Goal: Transaction & Acquisition: Purchase product/service

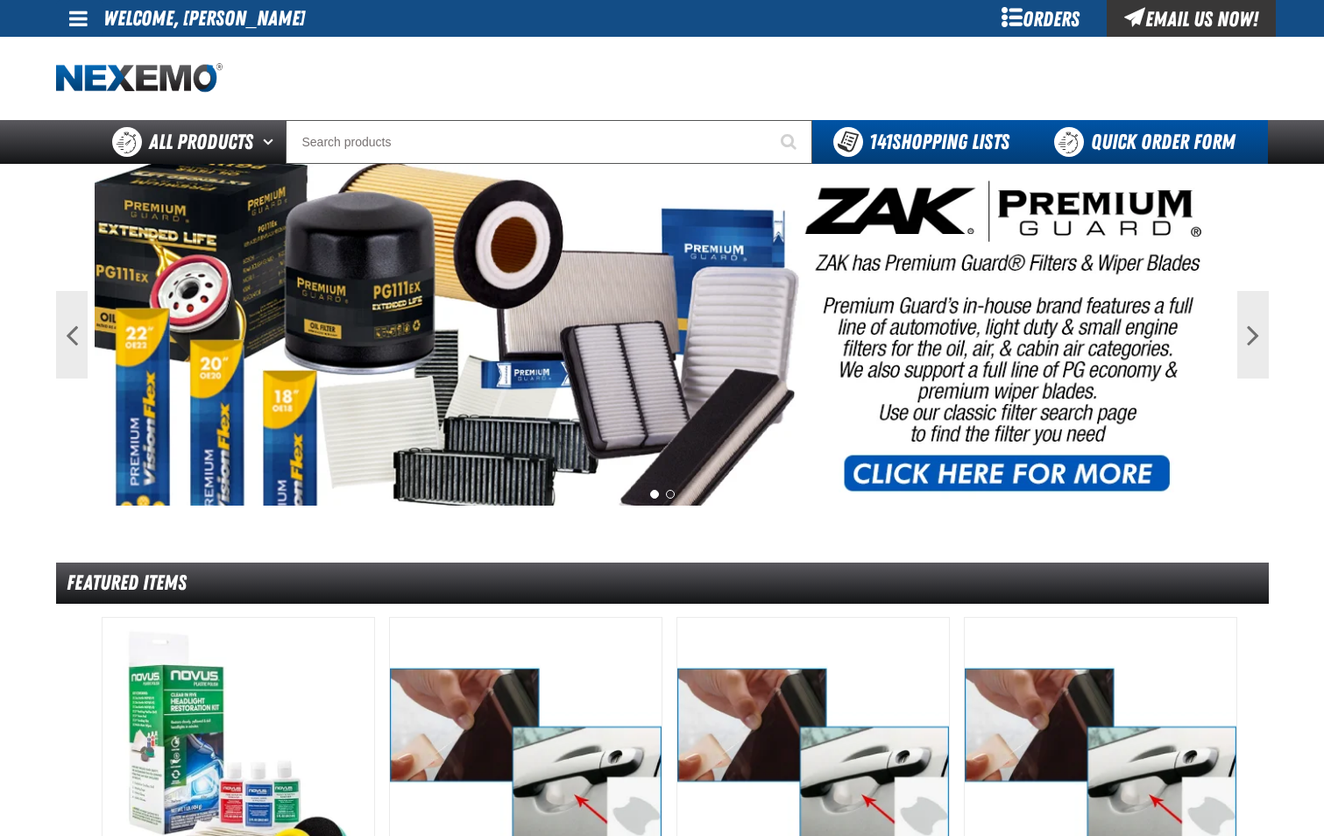
click at [1146, 150] on link "Quick Order Form" at bounding box center [1150, 142] width 238 height 44
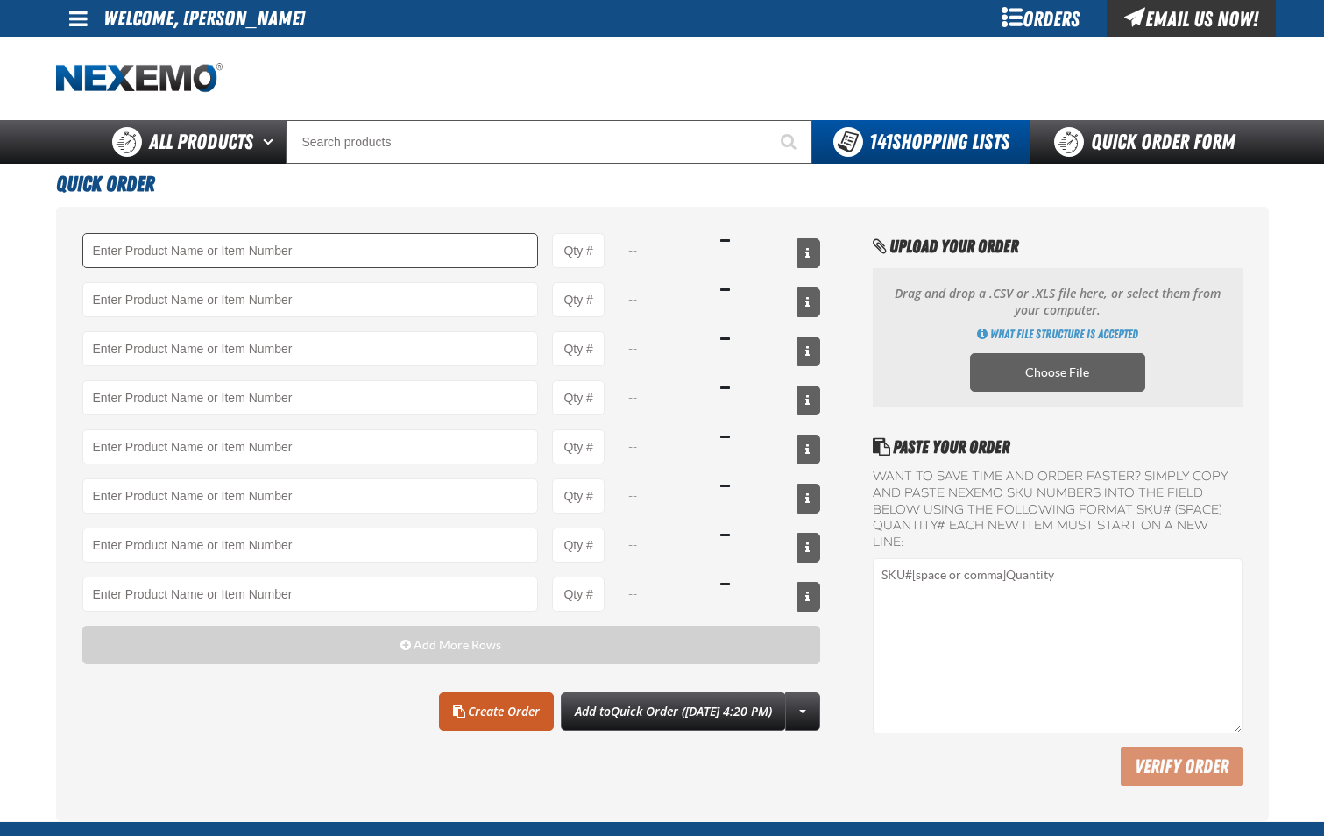
click at [207, 254] on input "Product" at bounding box center [310, 250] width 457 height 35
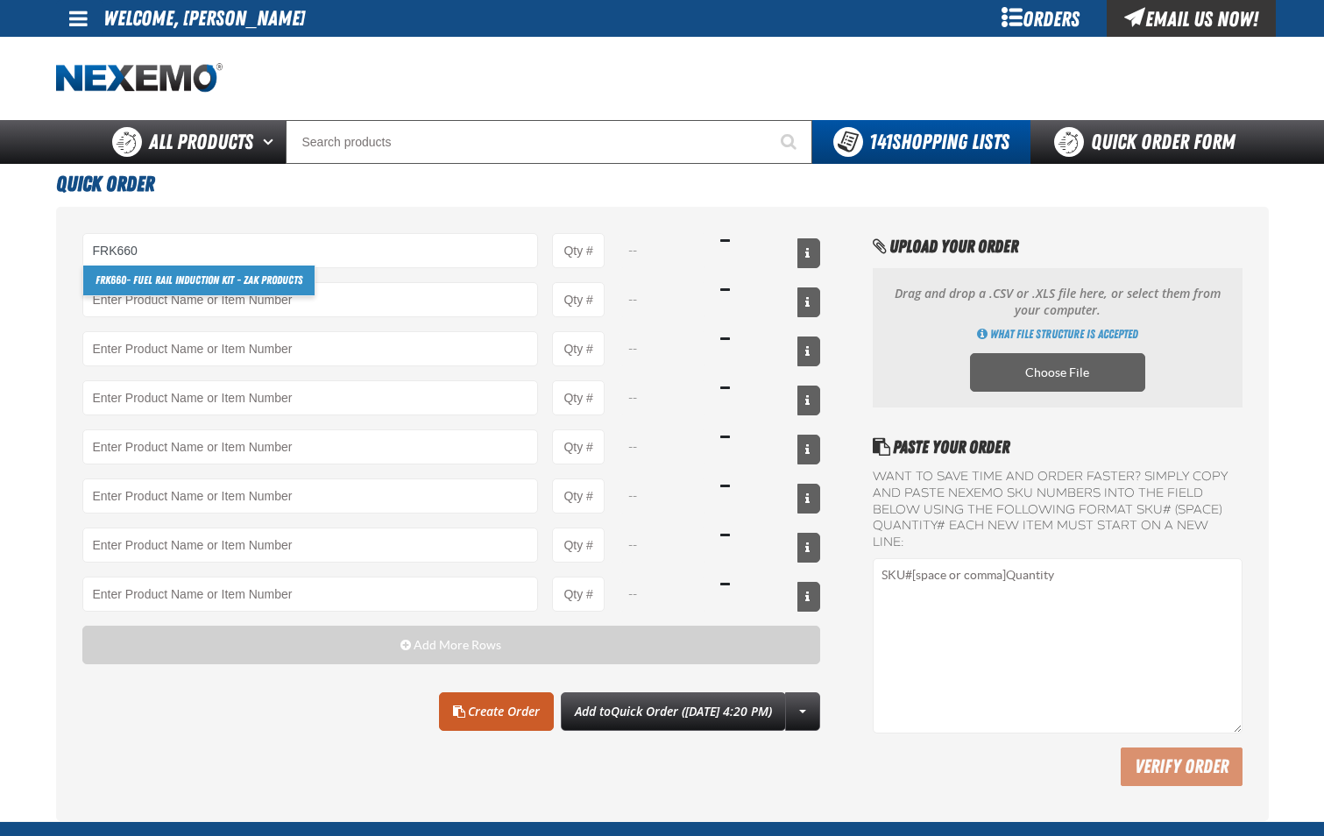
click at [210, 275] on link "FRK660 - Fuel Rail Induction Kit - ZAK Products" at bounding box center [198, 281] width 231 height 30
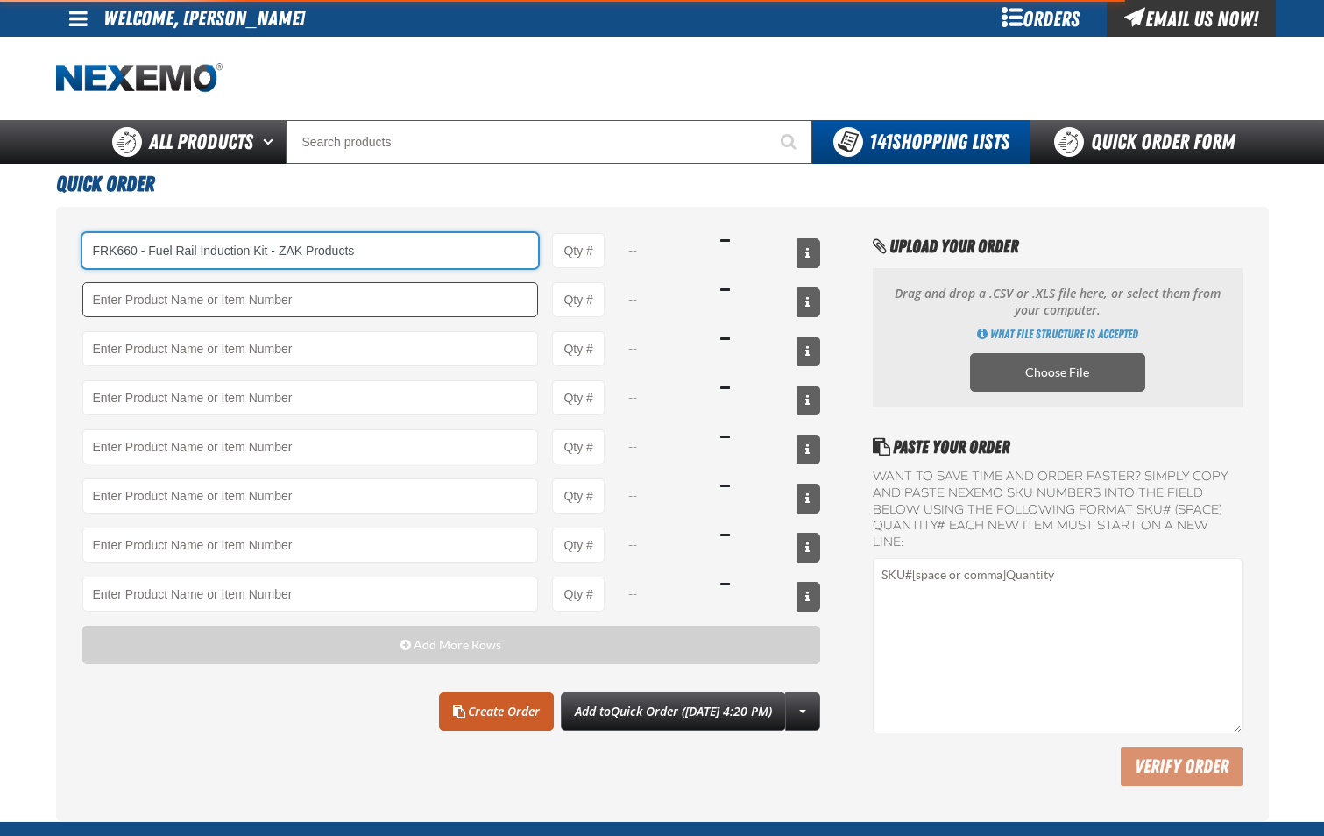
type input "FRK660 - Fuel Rail Induction Kit - ZAK Products"
type input "1"
select select "kit"
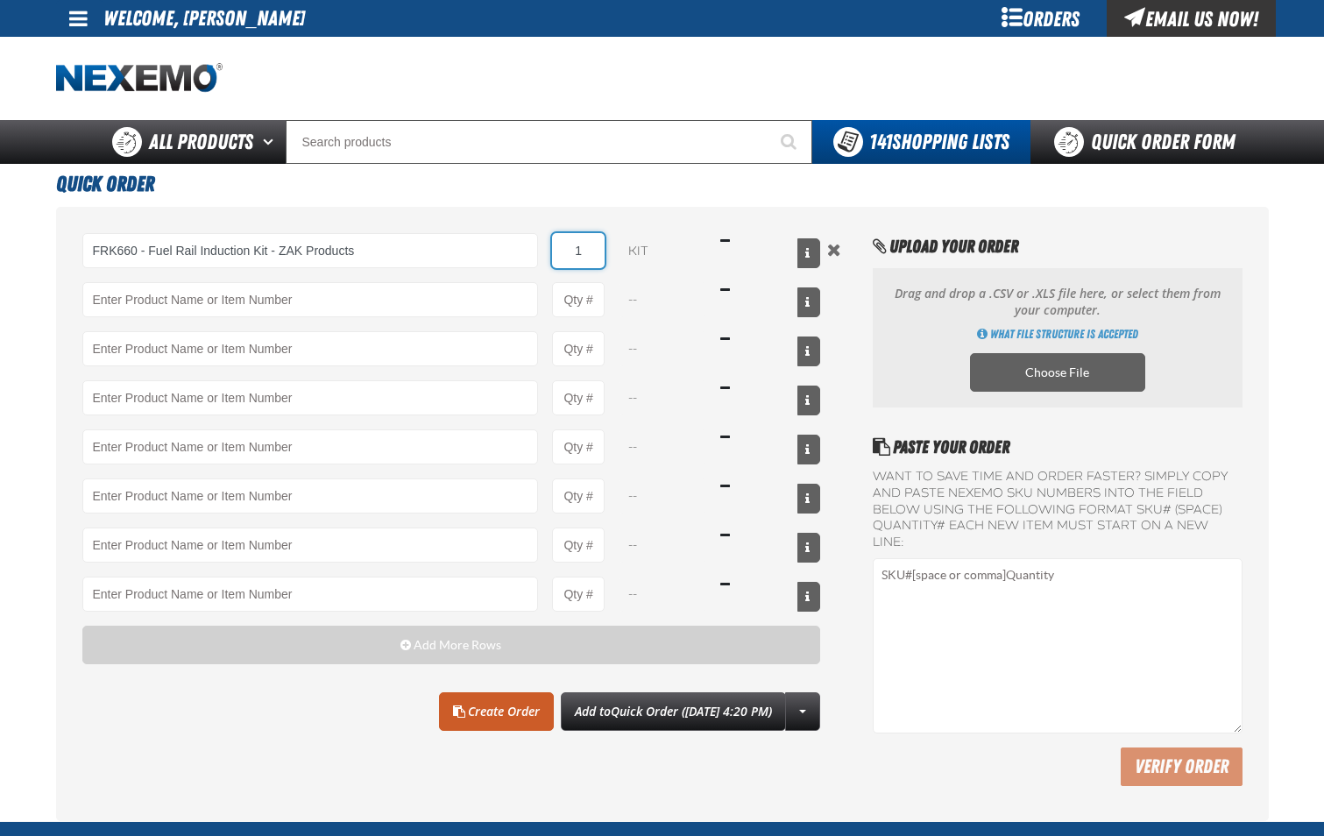
click at [585, 264] on input "1" at bounding box center [578, 250] width 53 height 35
type input "FRK660 - Fuel Rail Induction Kit - ZAK Products"
type input "24"
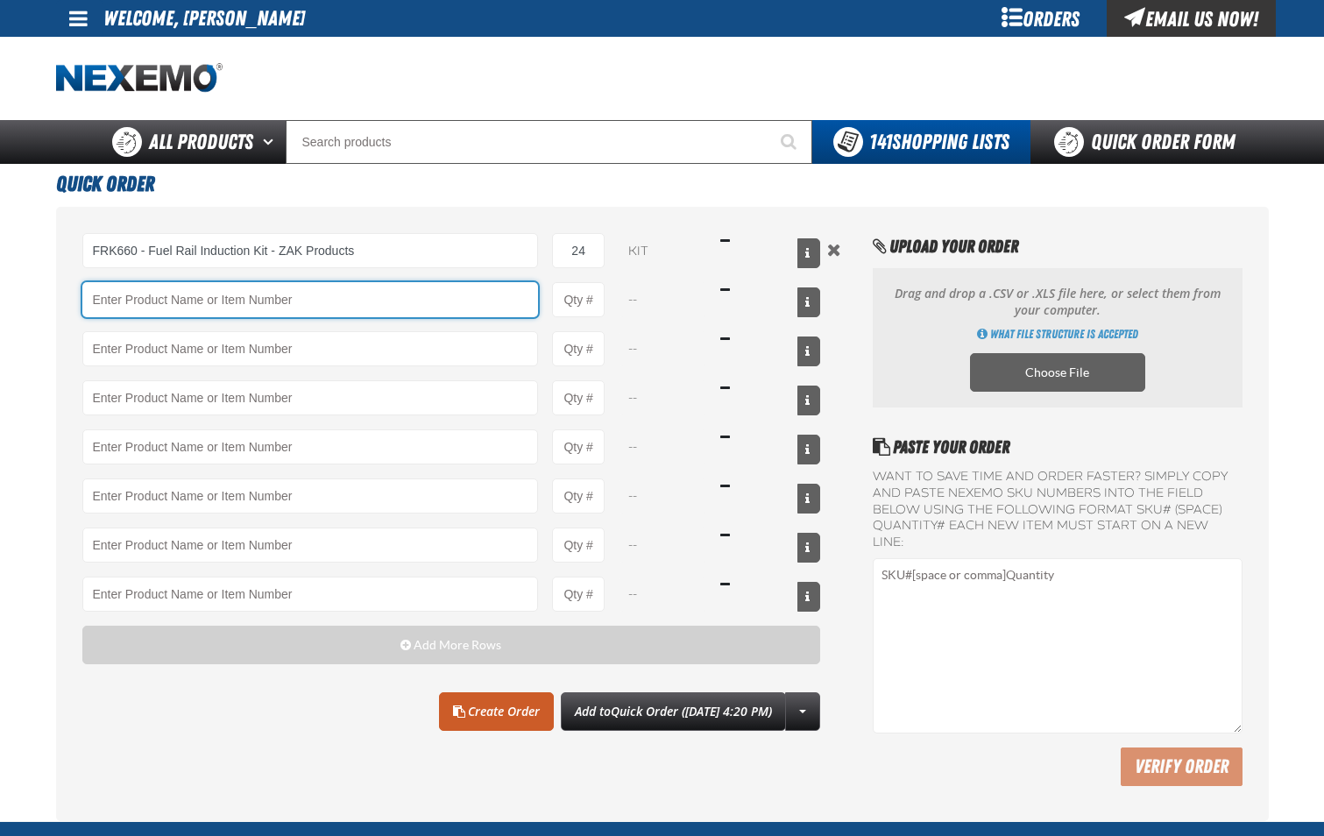
click at [479, 303] on input "Product" at bounding box center [310, 299] width 457 height 35
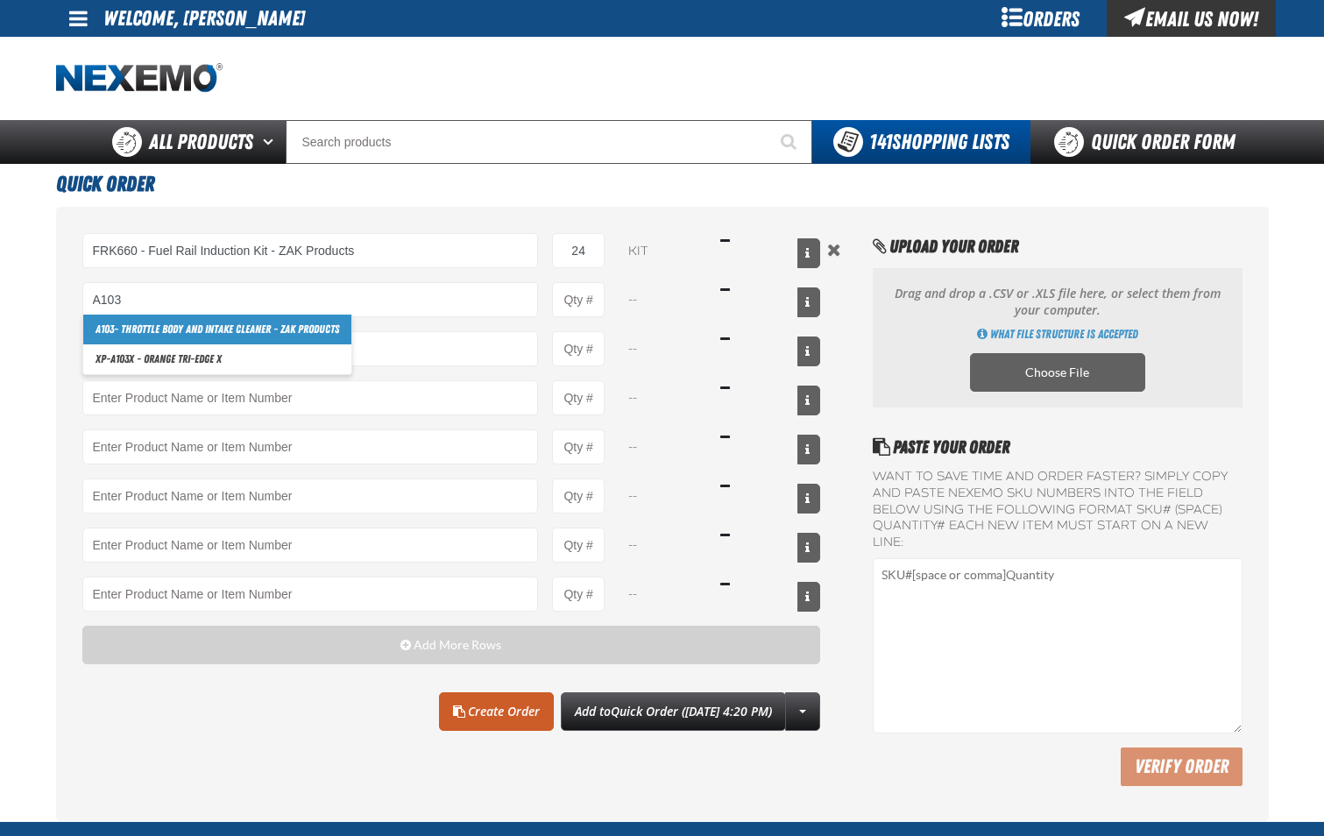
click at [295, 330] on link "A103 - Throttle Body and Intake Cleaner - ZAK Products" at bounding box center [217, 330] width 268 height 30
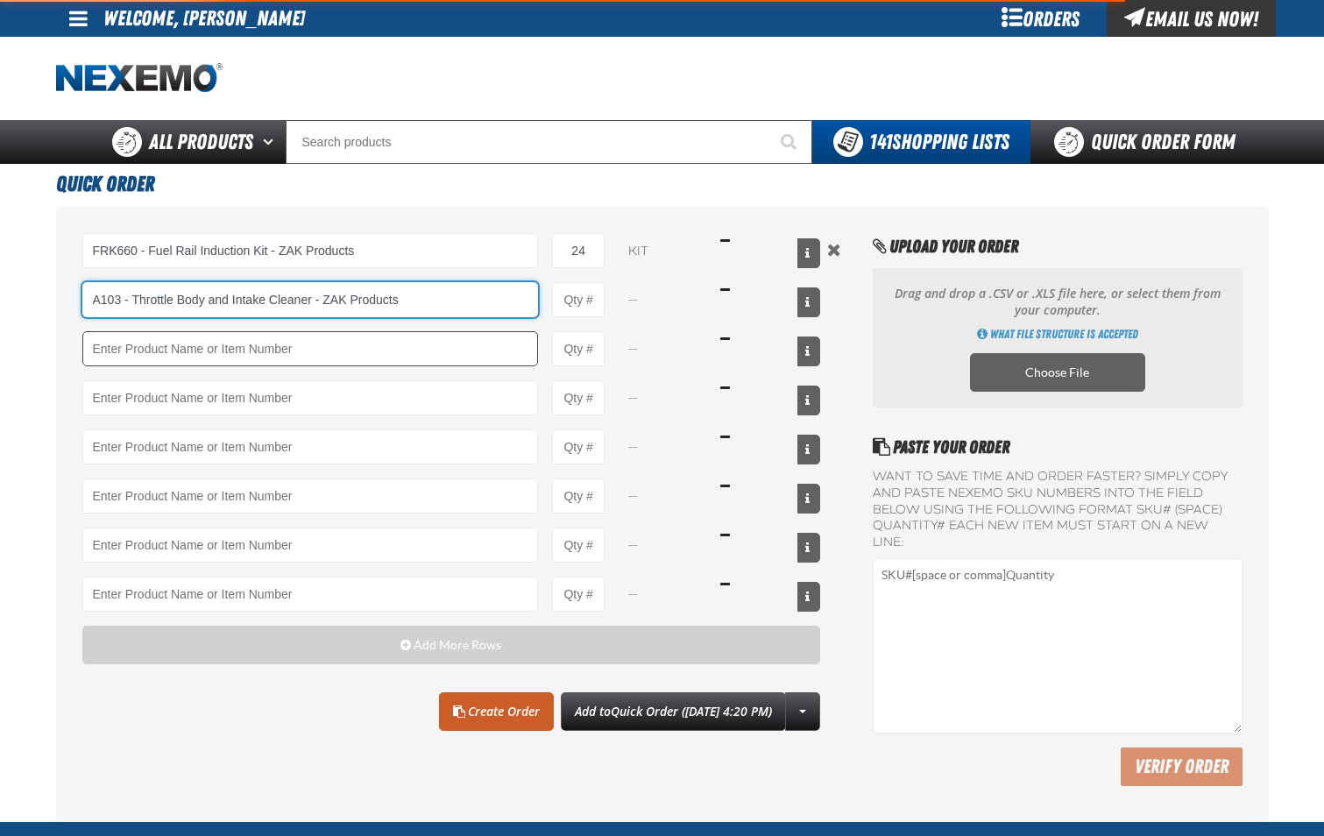
type input "A103 - Throttle Body and Intake Cleaner - ZAK Products"
type input "1"
select select "can"
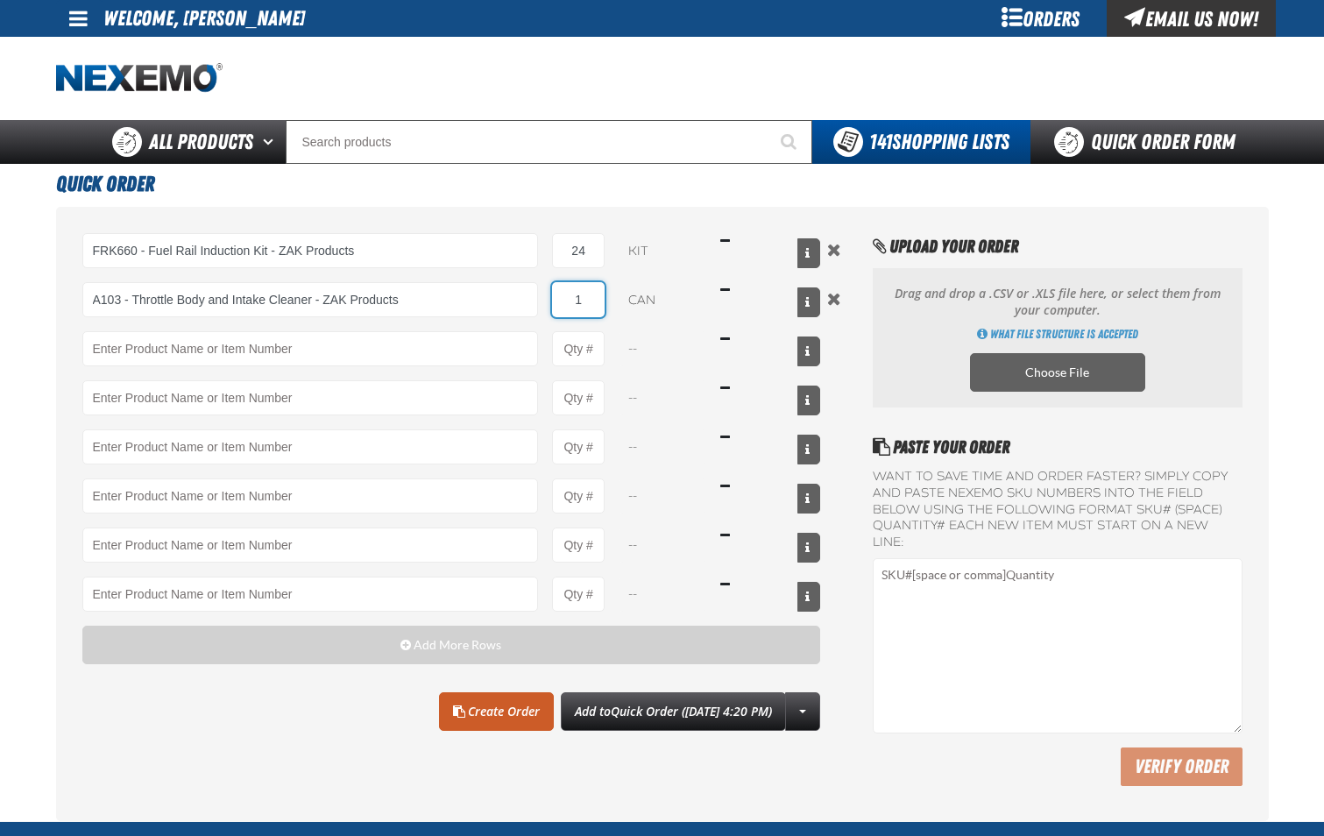
click at [592, 309] on input "1" at bounding box center [578, 299] width 53 height 35
type input "A103 - Throttle Body and Intake Cleaner - ZAK Products"
type input "12"
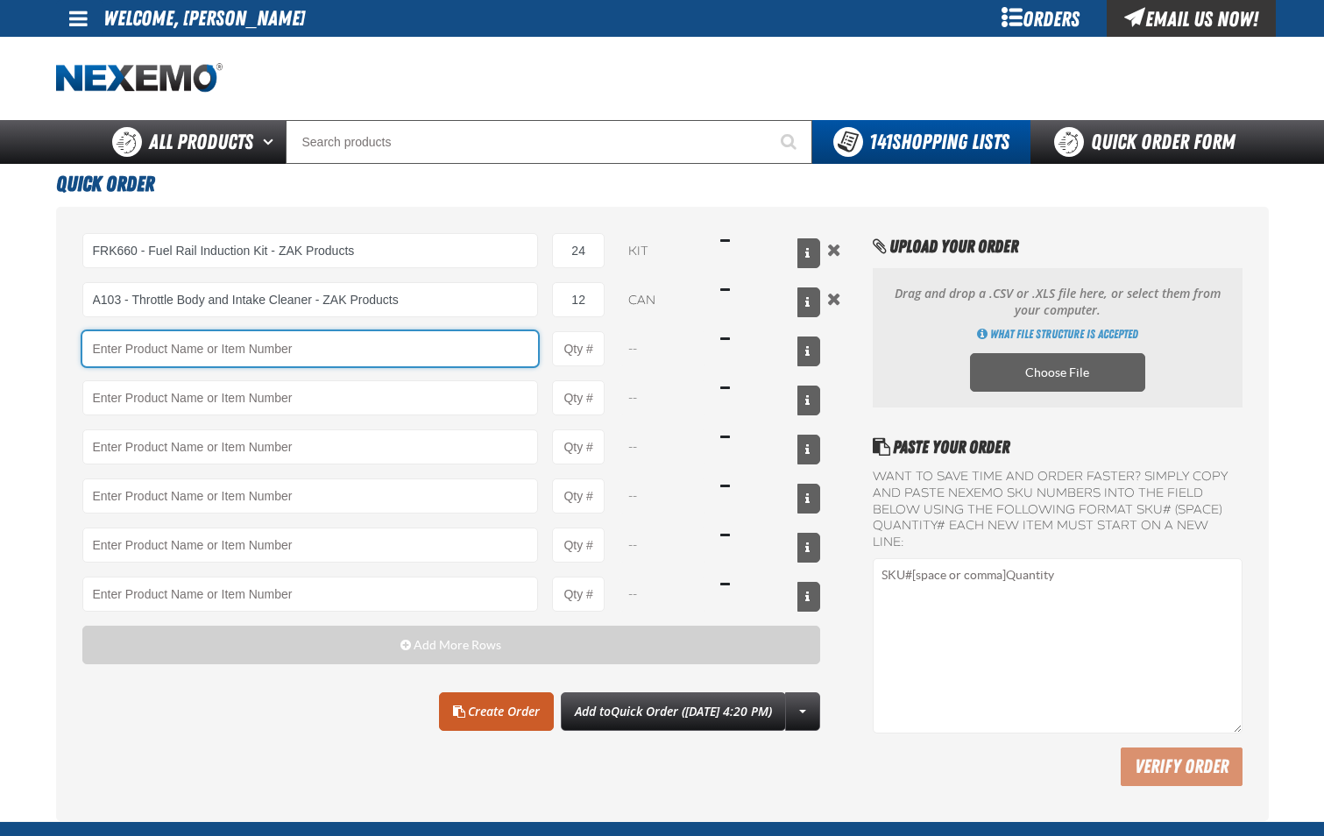
click at [335, 356] on input "Product" at bounding box center [310, 348] width 457 height 35
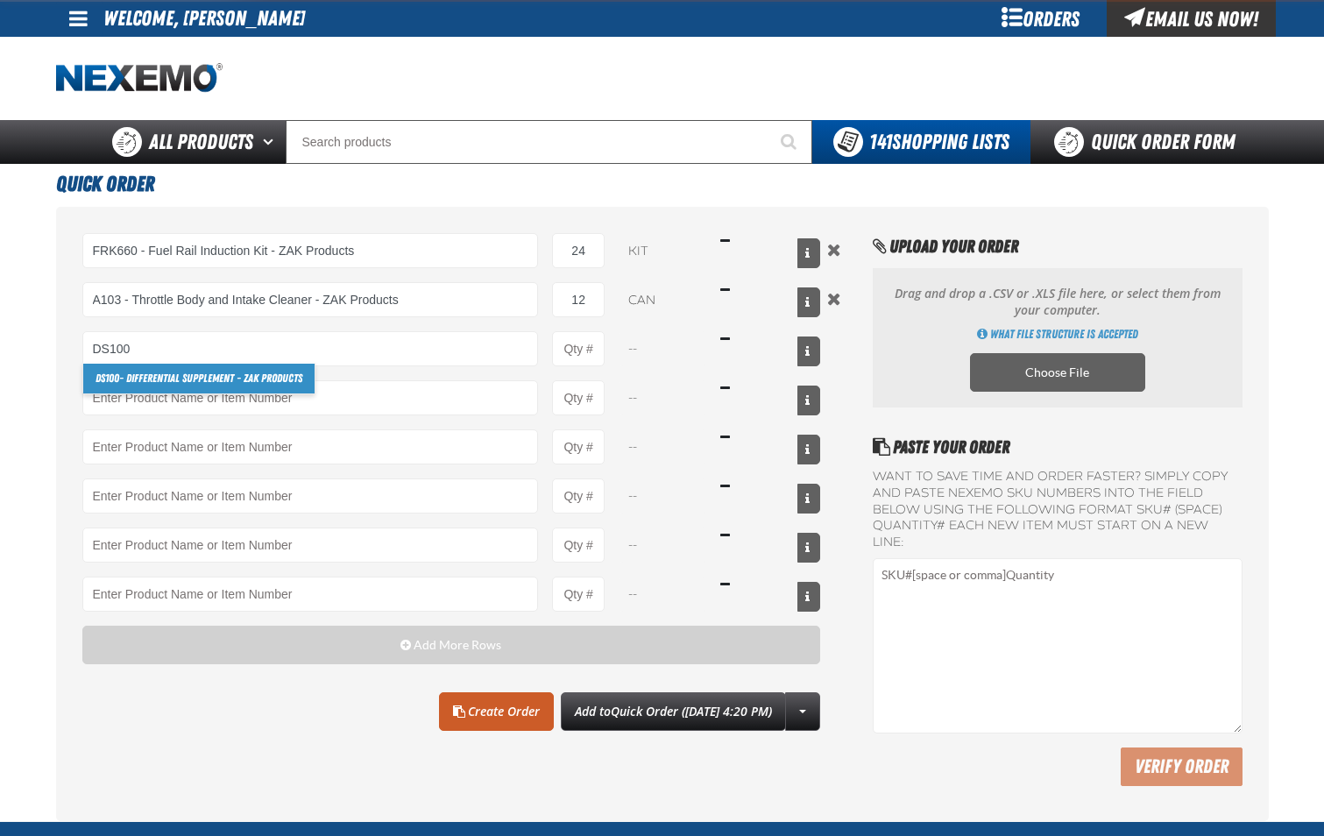
click at [297, 380] on link "DS100 - Differential Supplement - ZAK Products" at bounding box center [198, 379] width 231 height 30
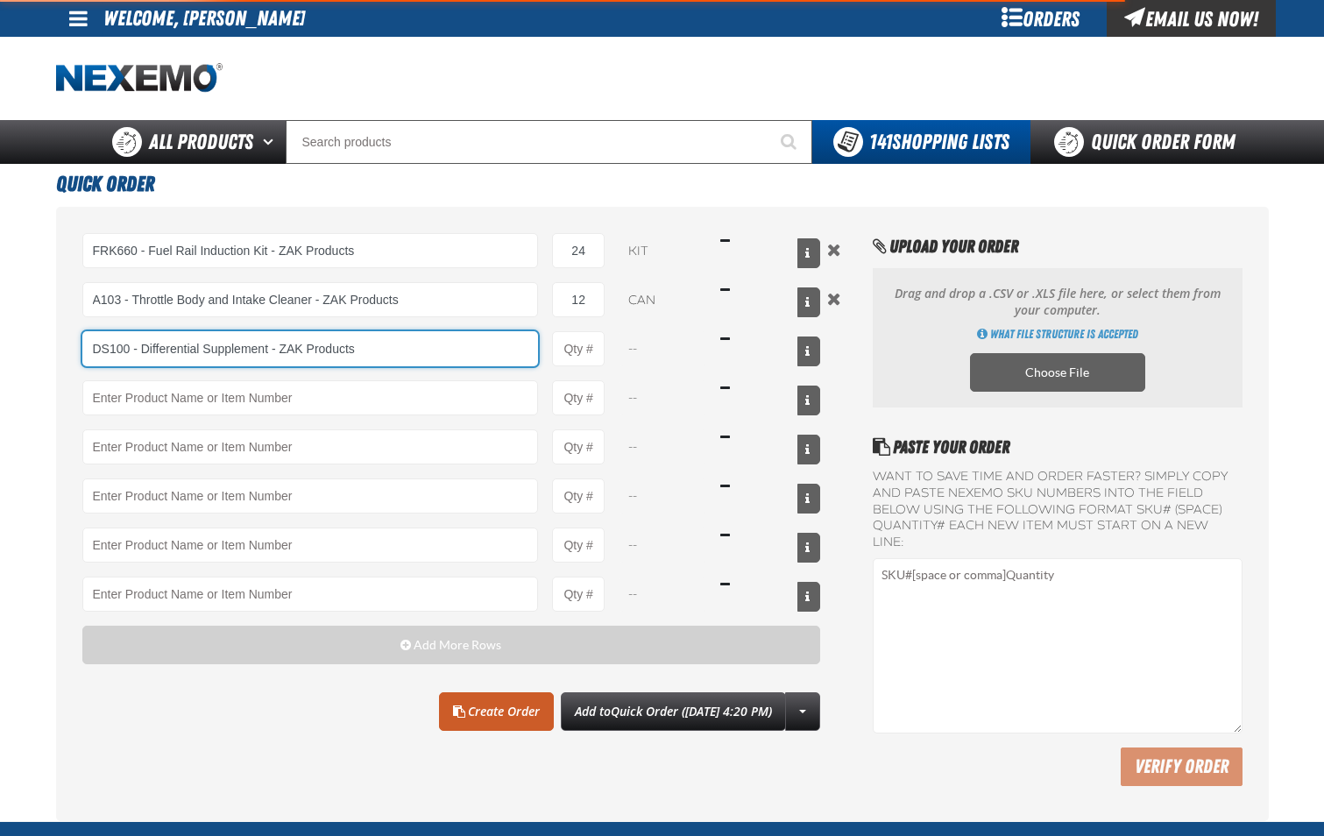
type input "DS100 - Differential Supplement - ZAK Products"
type input "1"
select select "bottle"
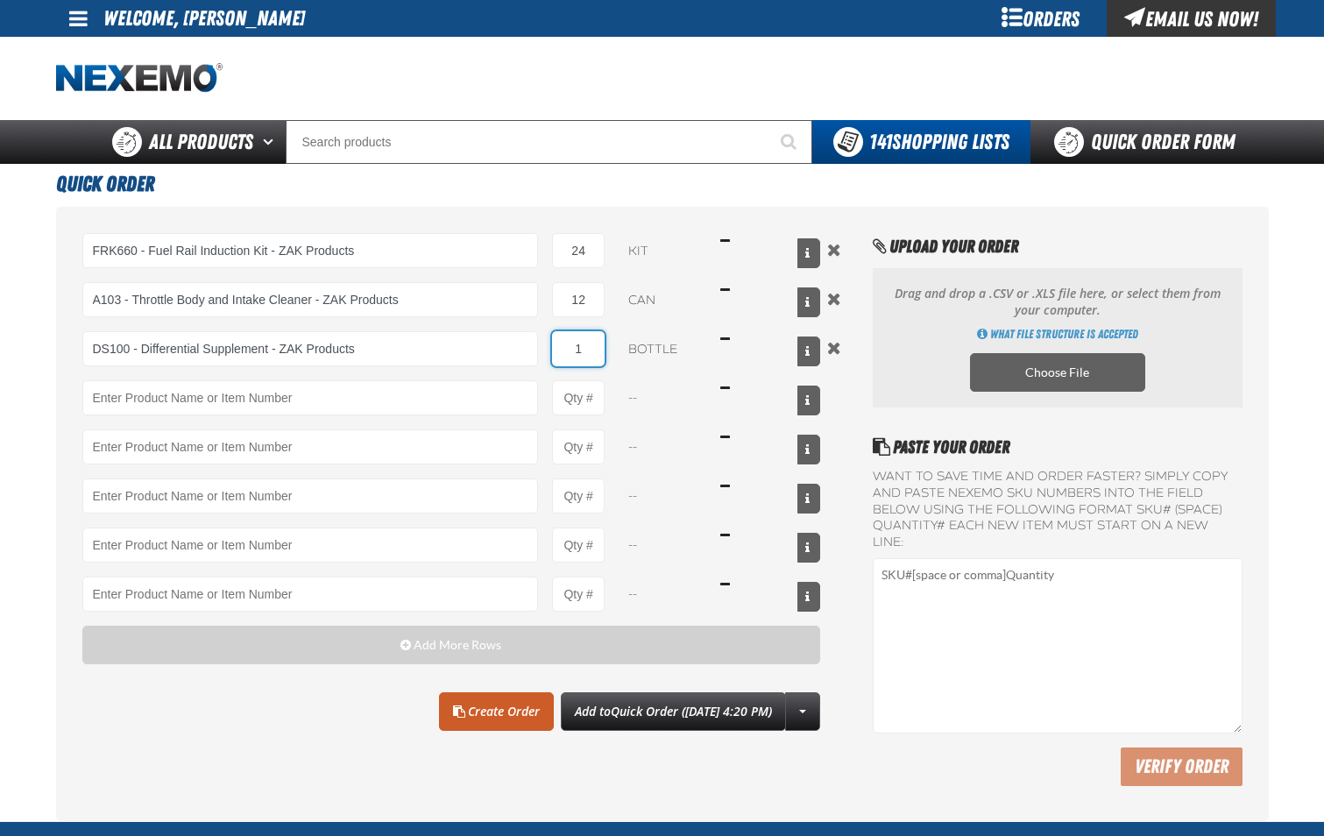
click at [596, 356] on input "1" at bounding box center [578, 348] width 53 height 35
type input "DS100 - Differential Supplement - ZAK Products"
type input "24"
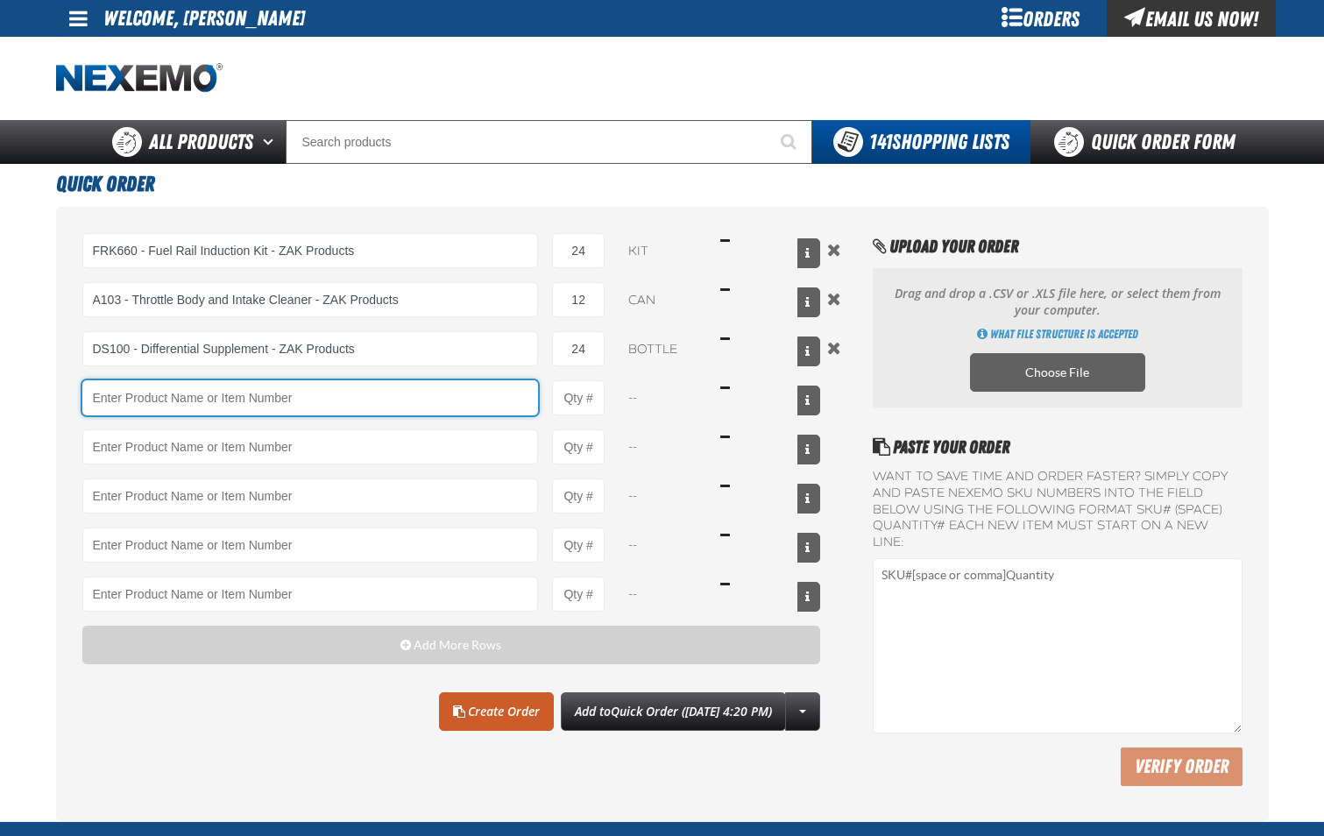
click at [497, 410] on input "Product" at bounding box center [310, 397] width 457 height 35
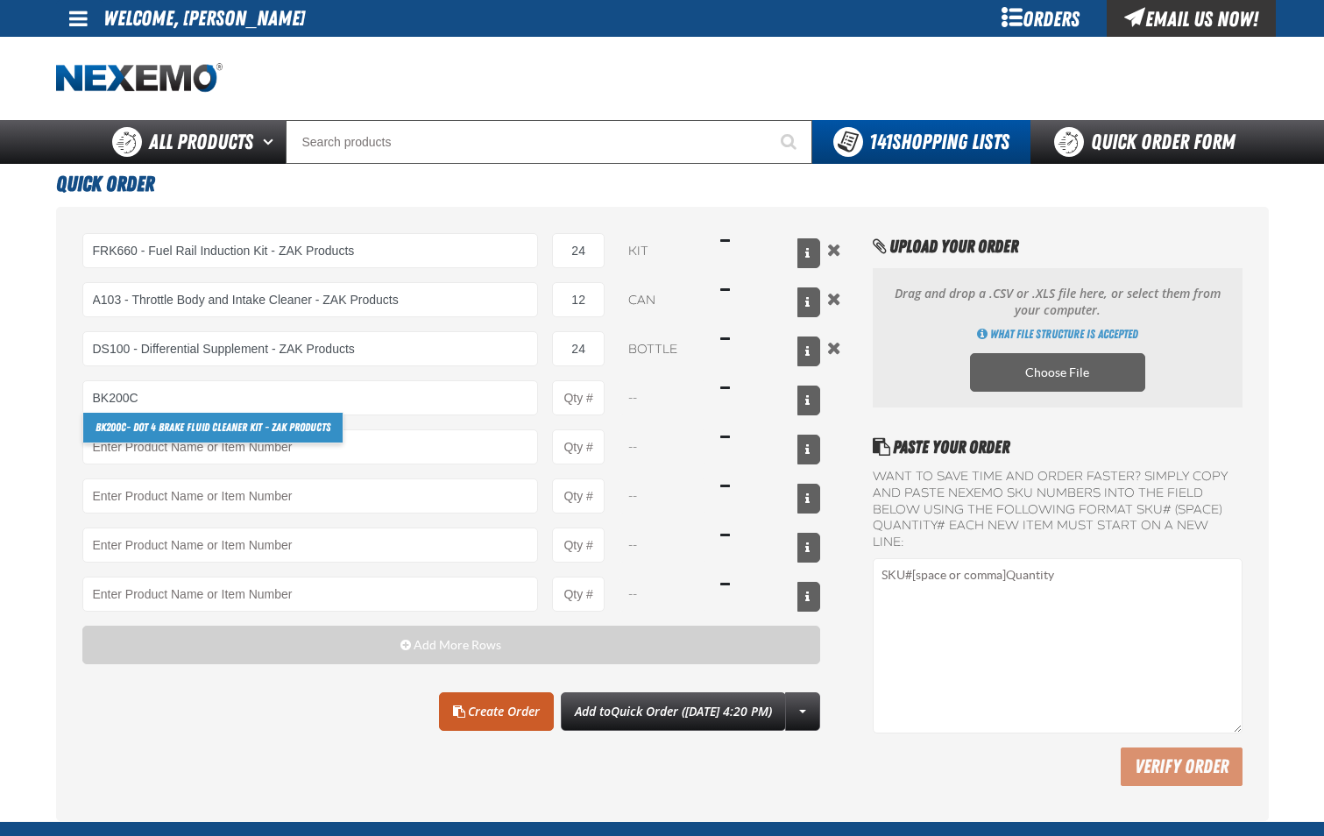
click at [282, 435] on link "BK200C - DOT 4 Brake Fluid Cleaner Kit - ZAK Products" at bounding box center [212, 428] width 259 height 30
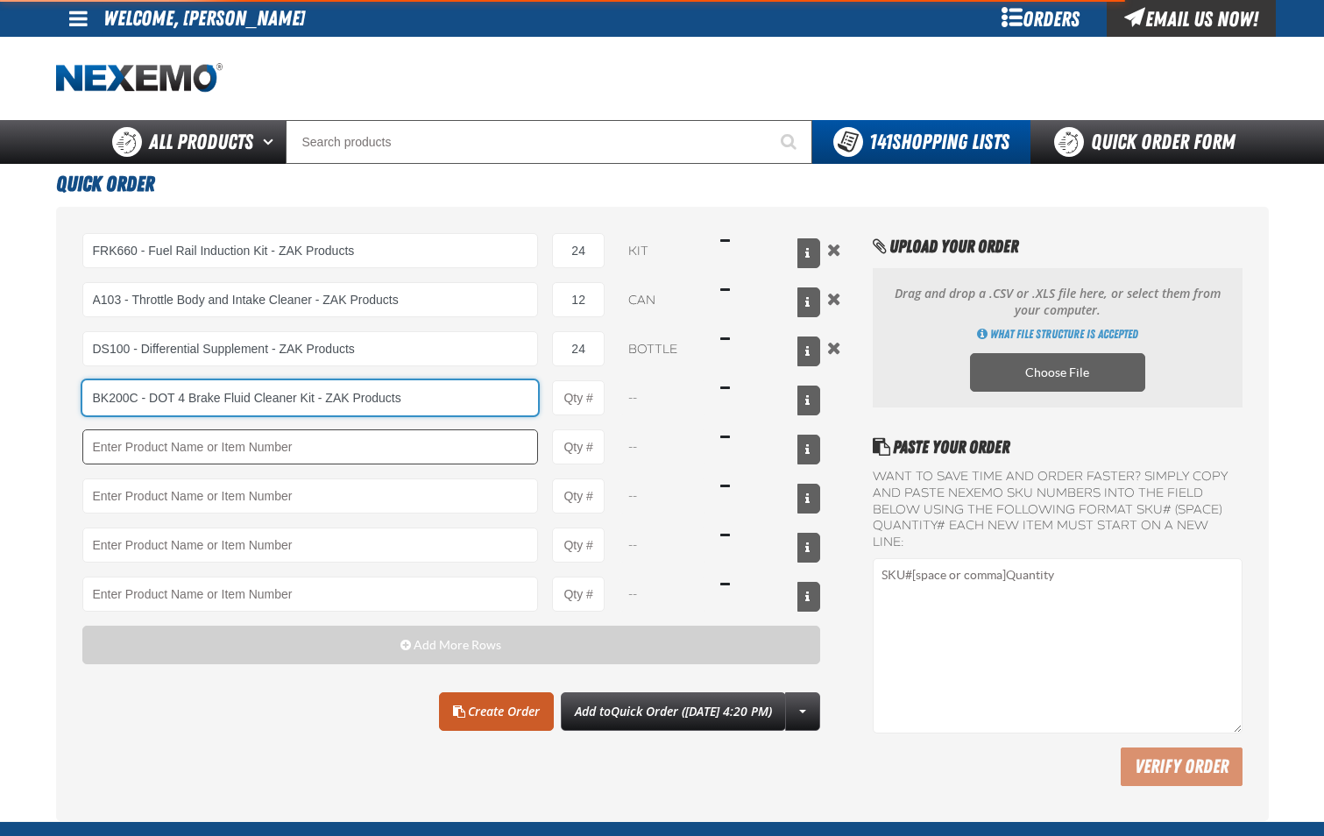
type input "BK200C - DOT 4 Brake Fluid Cleaner Kit - ZAK Products"
type input "1"
select select "kit"
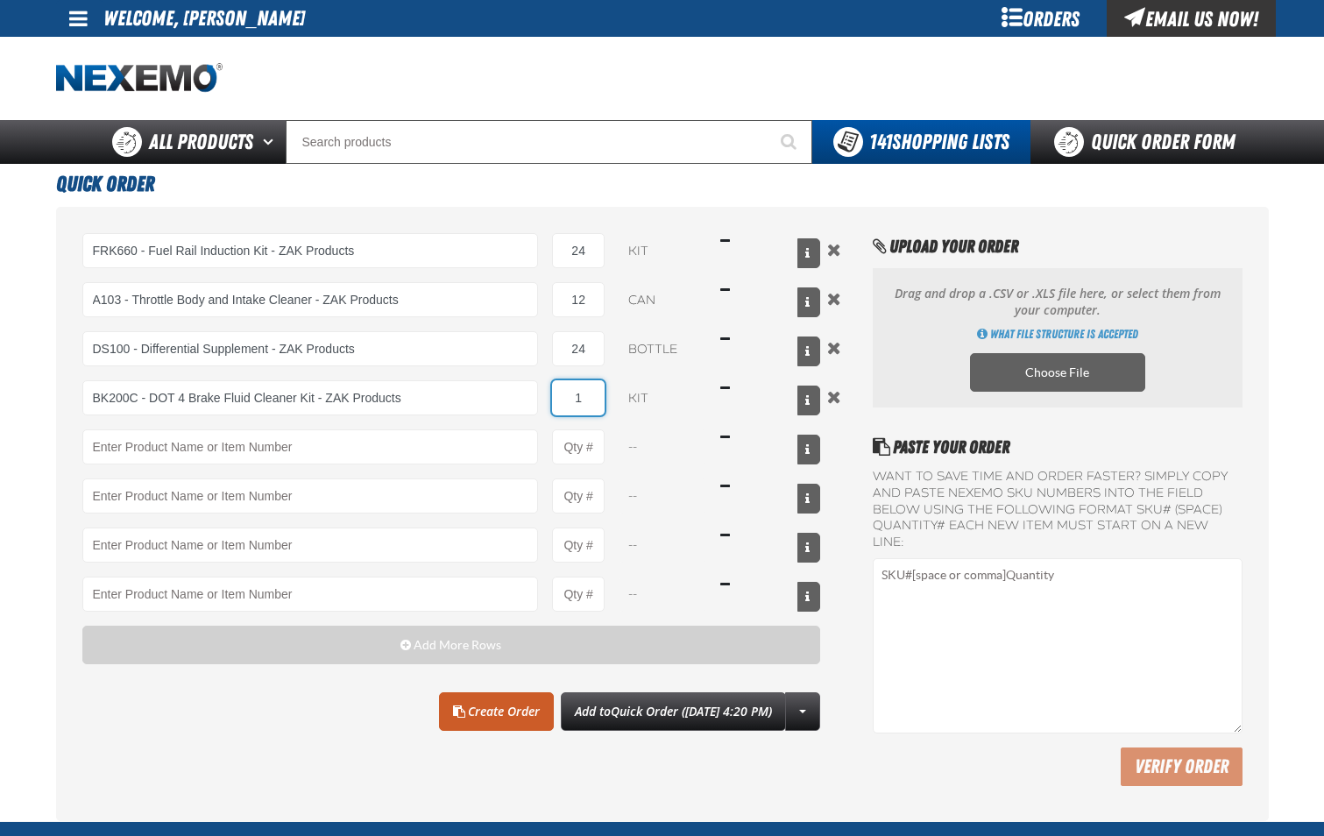
click at [591, 408] on input "1" at bounding box center [578, 397] width 53 height 35
type input "BK200C - DOT 4 Brake Fluid Cleaner Kit - ZAK Products"
type input "6"
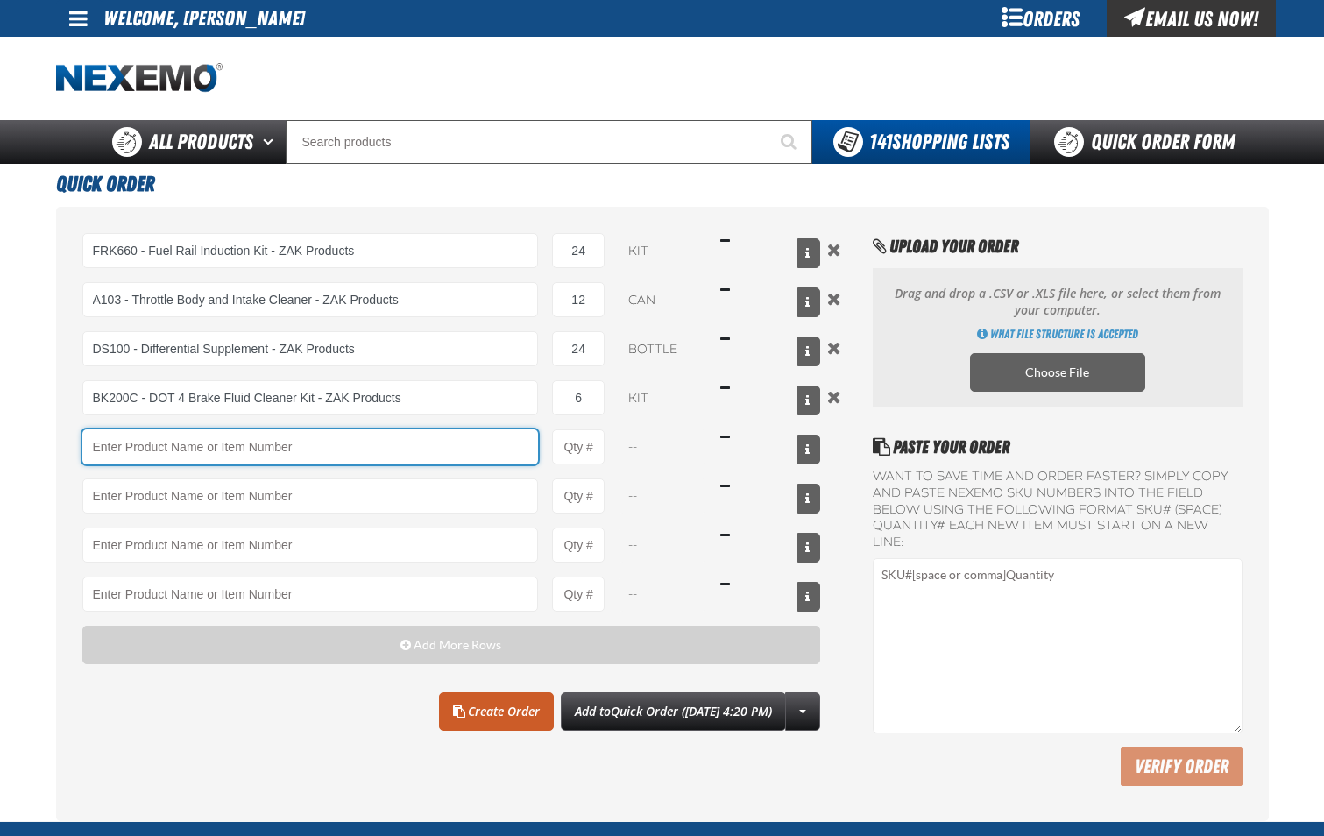
click at [474, 456] on input "Product" at bounding box center [310, 446] width 457 height 35
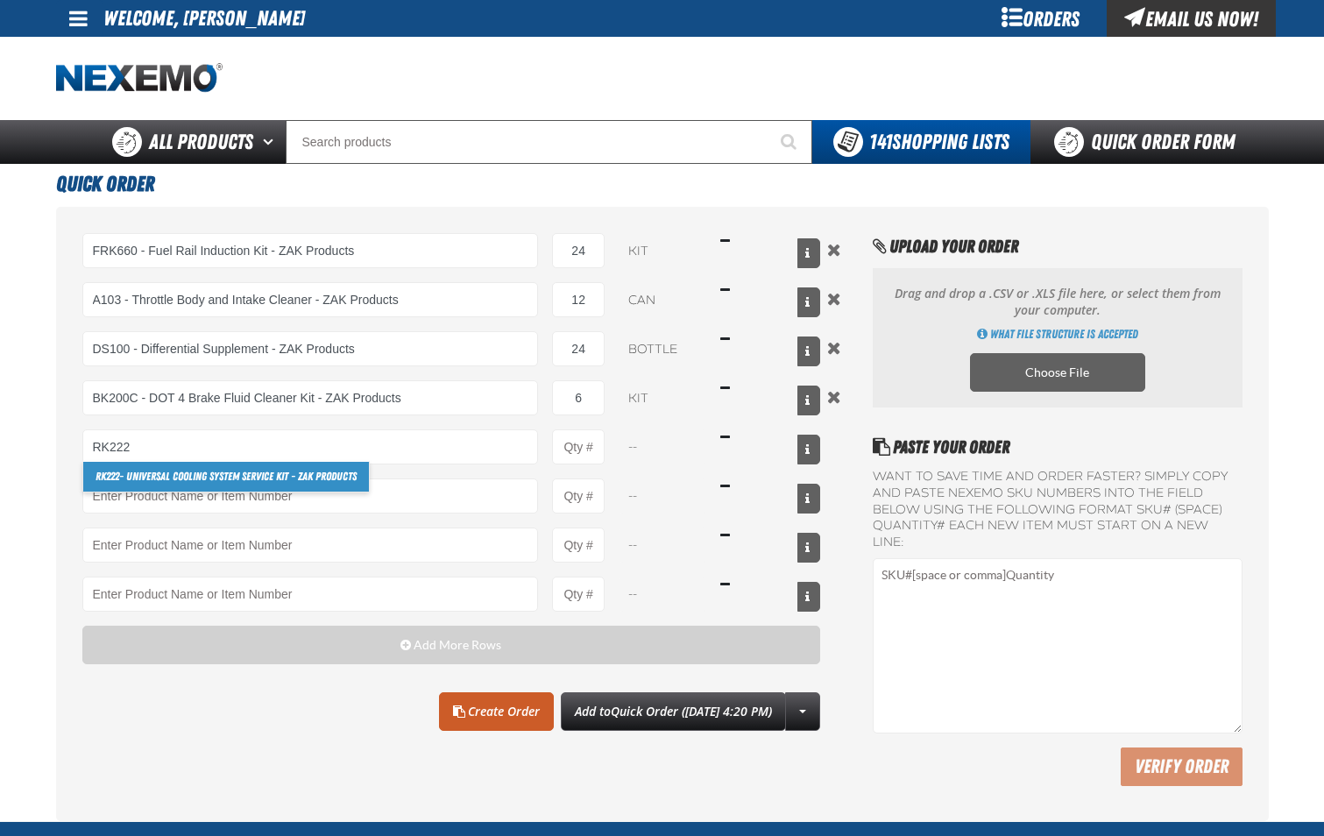
click at [336, 479] on link "RK222 - Universal Cooling System Service Kit - ZAK Products" at bounding box center [226, 477] width 286 height 30
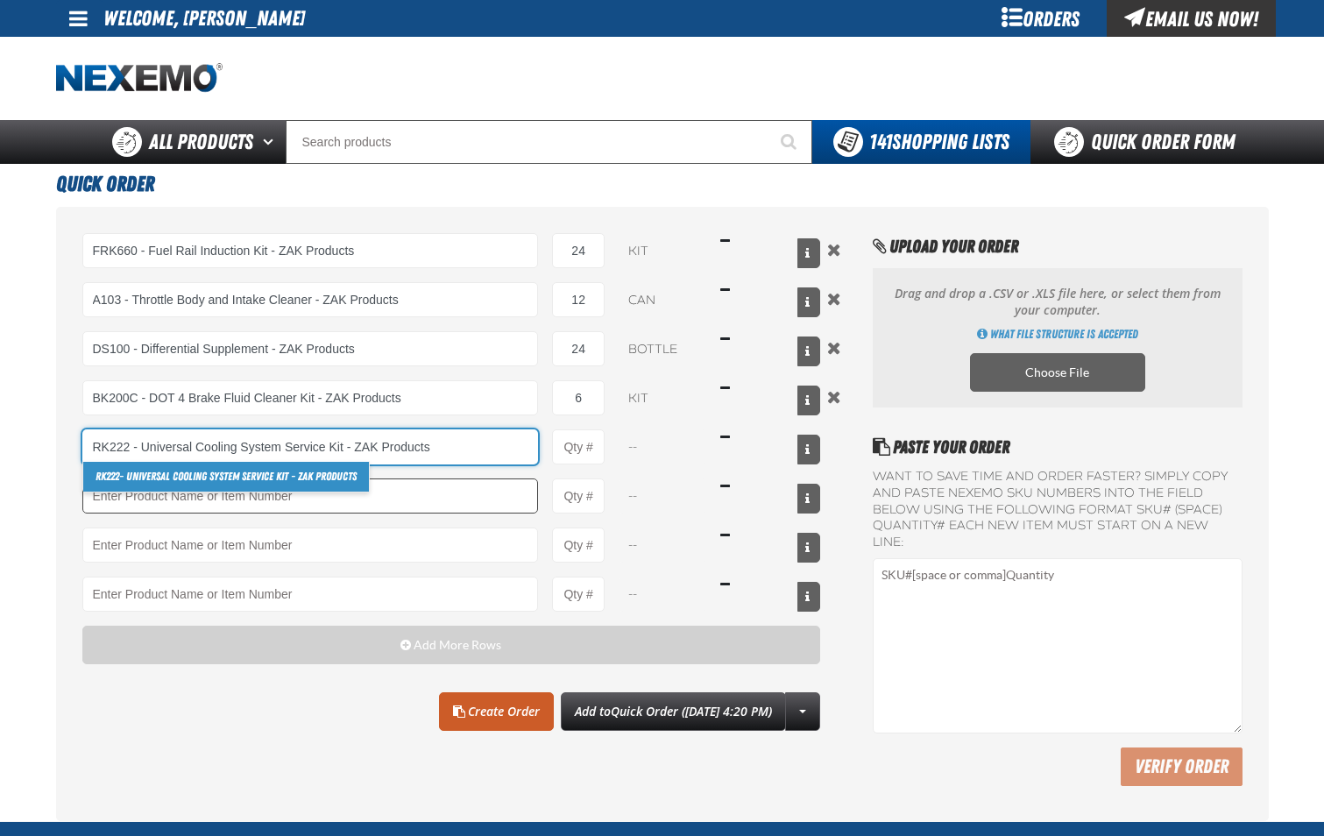
type input "RK222 - Universal Cooling System Service Kit - ZAK Products"
type input "1"
select select "kit"
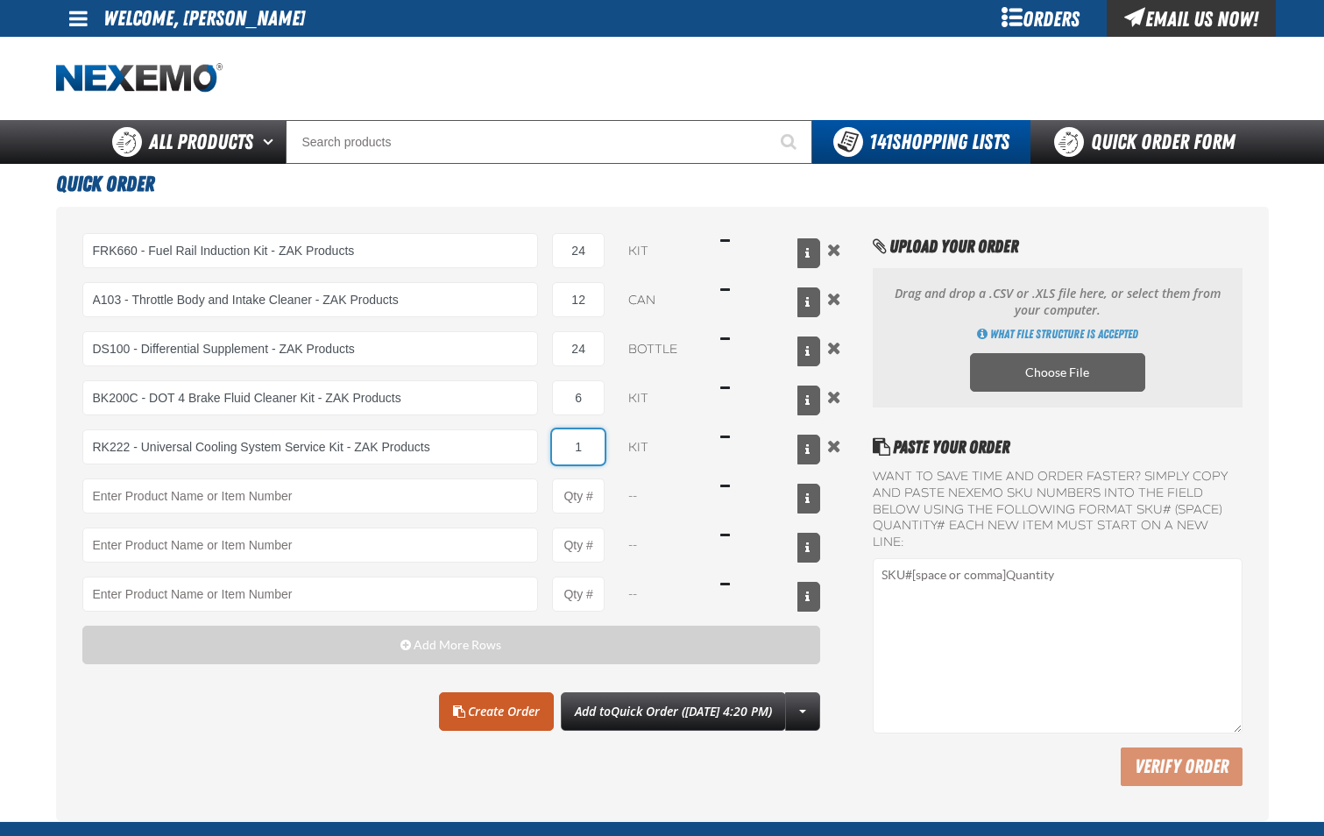
click at [586, 451] on input "1" at bounding box center [578, 446] width 53 height 35
type input "RK222 - Universal Cooling System Service Kit - ZAK Products"
type input "12"
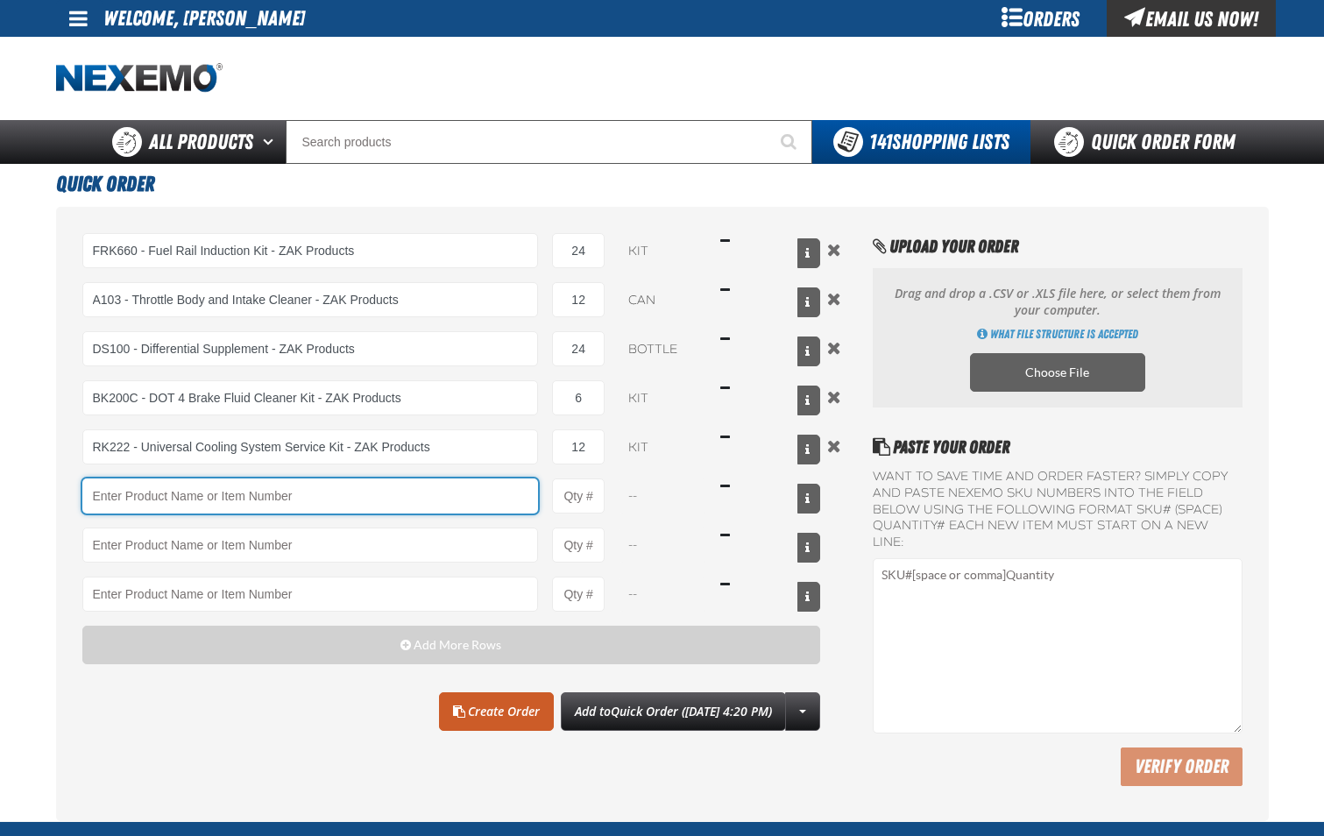
click at [488, 502] on input "Product" at bounding box center [310, 496] width 457 height 35
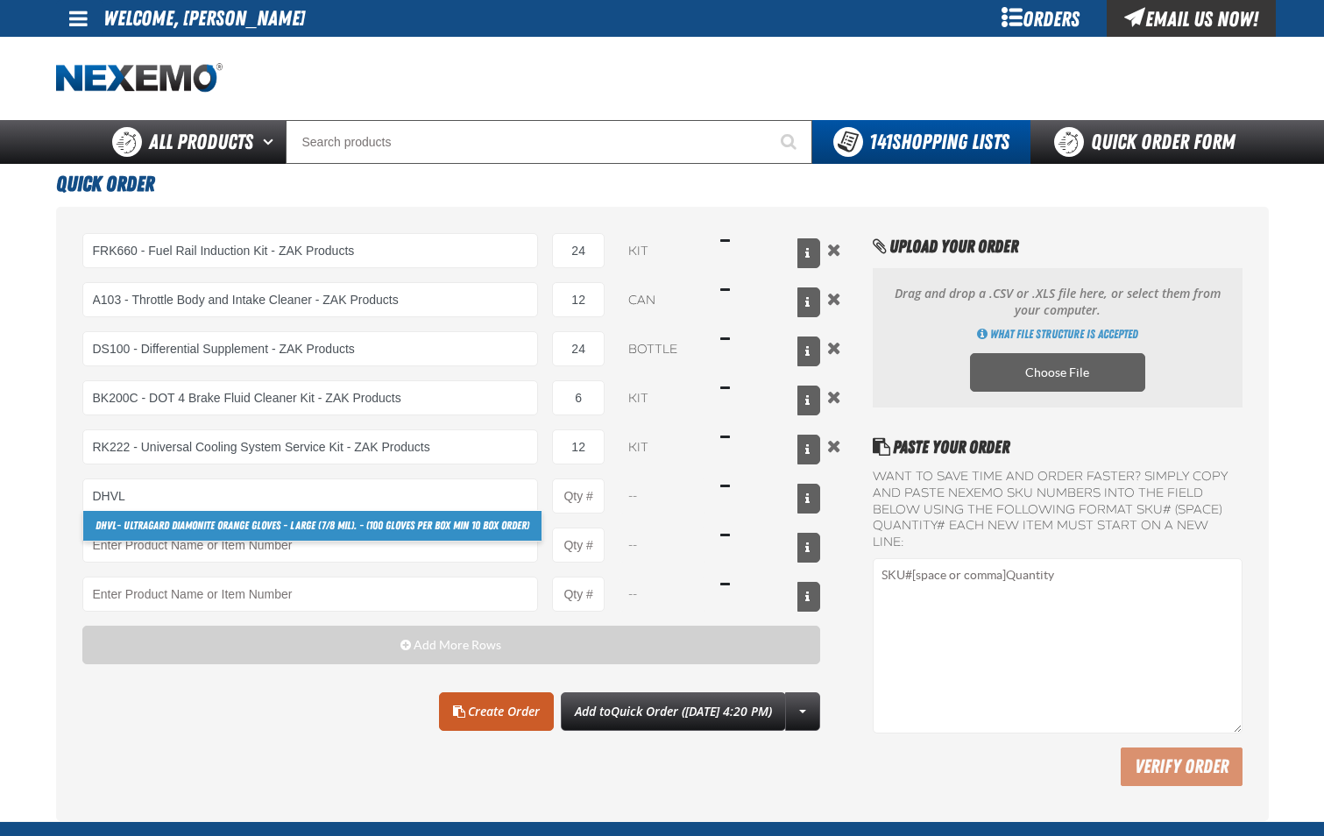
click at [410, 533] on link "DHVL - Ultragard Diamonite Orange Gloves - Large (7/8 mil). - (100 gloves per b…" at bounding box center [312, 526] width 458 height 30
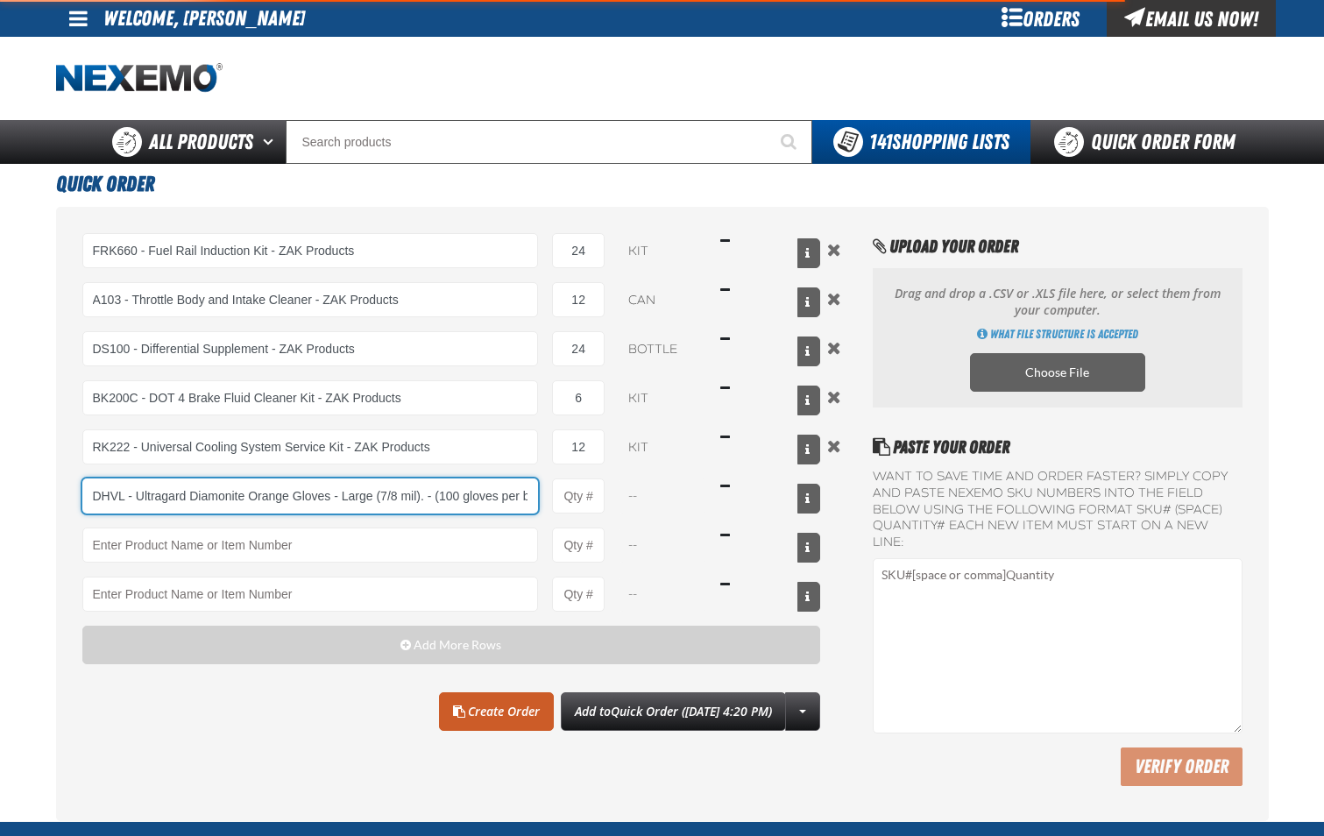
scroll to position [0, 117]
type input "DHVL - Ultragard Diamonite Orange Gloves - Large (7/8 mil). - (100 gloves per b…"
type input "1"
select select "box"
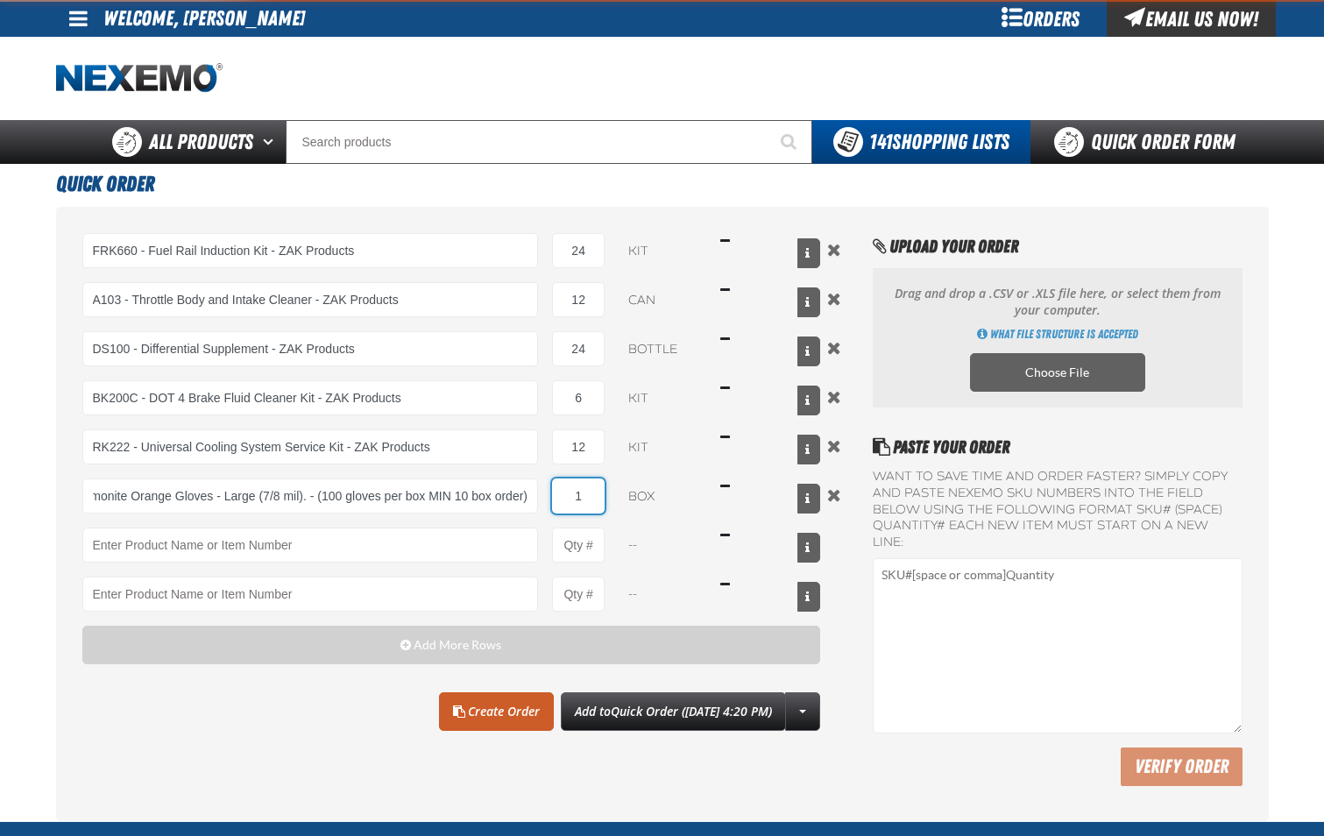
scroll to position [0, 0]
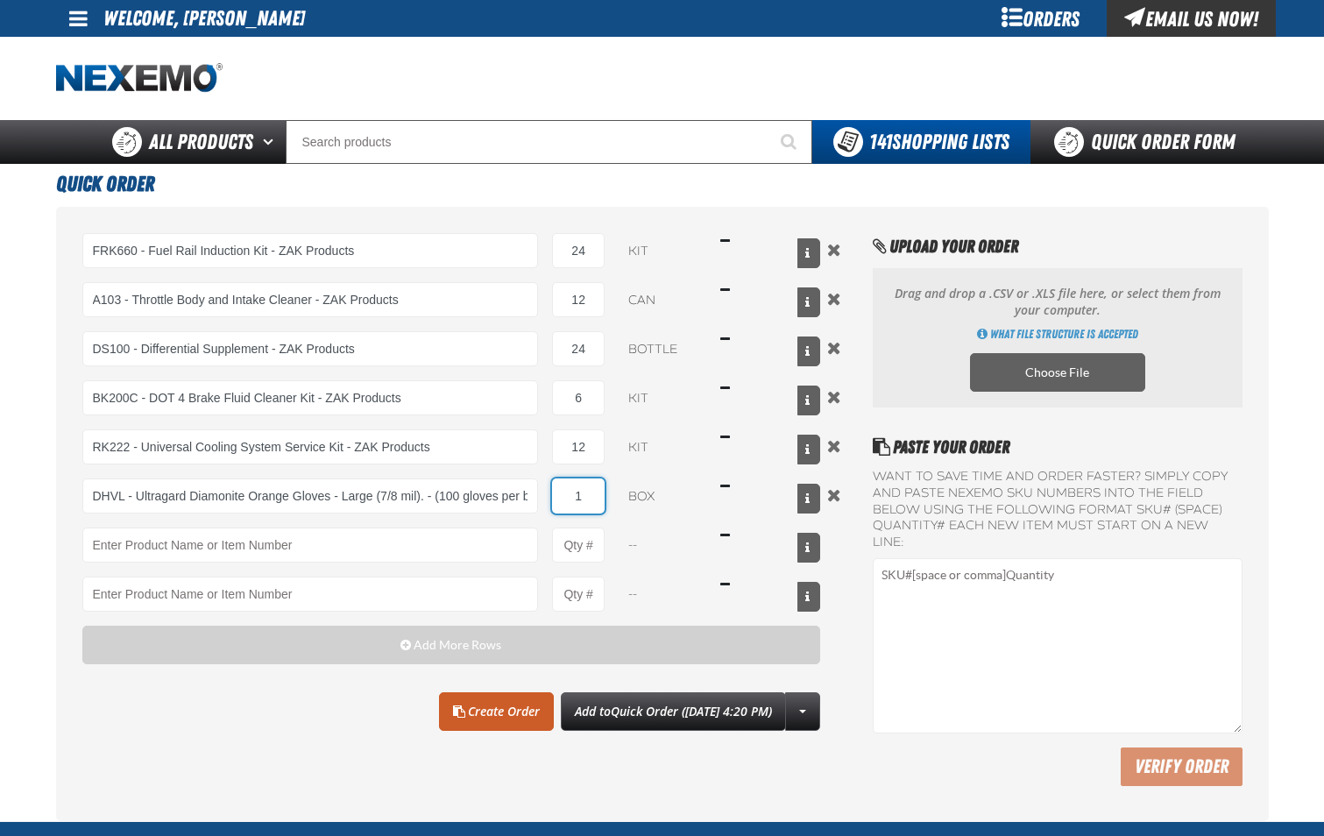
click at [589, 507] on input "1" at bounding box center [578, 496] width 53 height 35
type input "DHVL - Ultragard Diamonite Orange Gloves - Large (7/8 mil). - (100 gloves per b…"
type input "40"
click at [471, 715] on link "Create Order" at bounding box center [496, 711] width 115 height 39
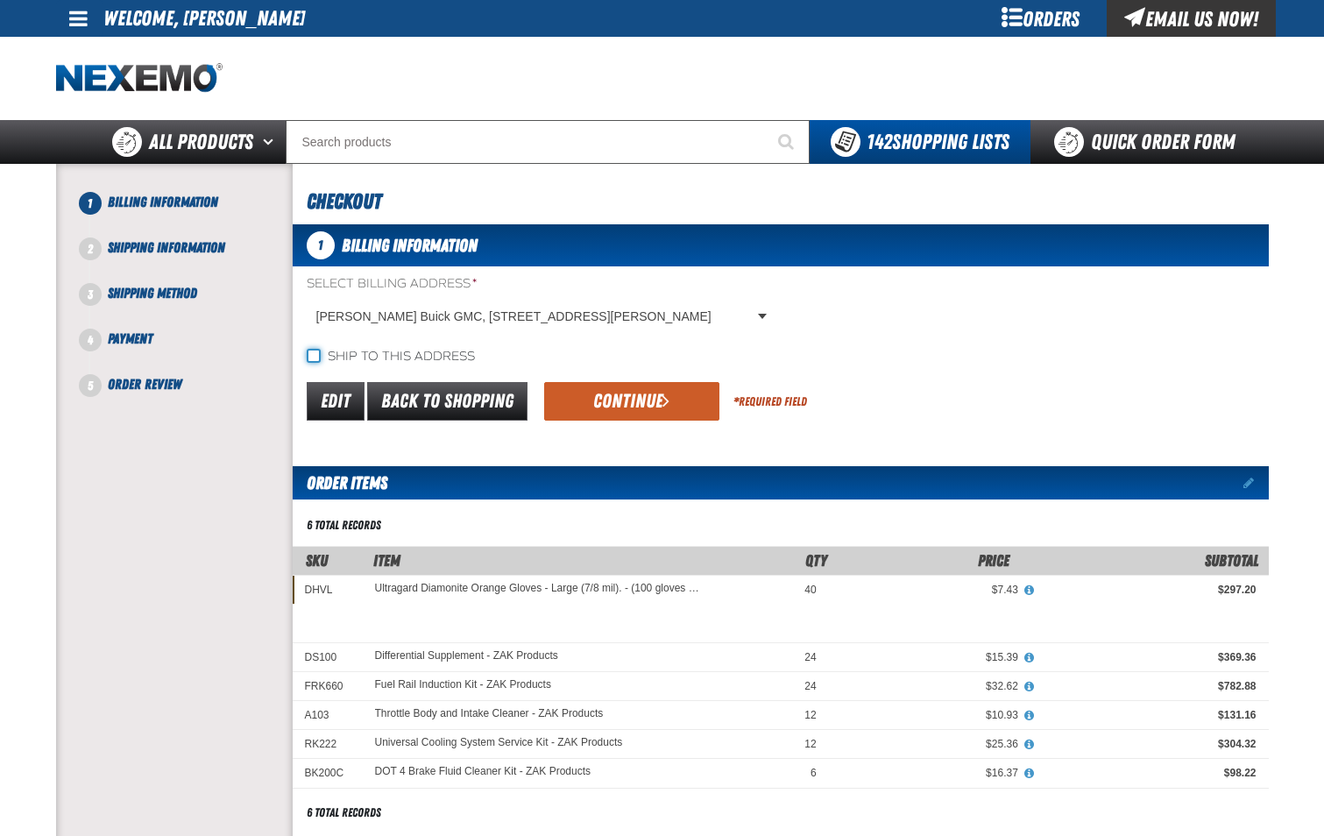
click at [316, 350] on input "Ship to this address" at bounding box center [314, 356] width 14 height 14
checkbox input "true"
click at [610, 404] on button "Continue" at bounding box center [631, 401] width 175 height 39
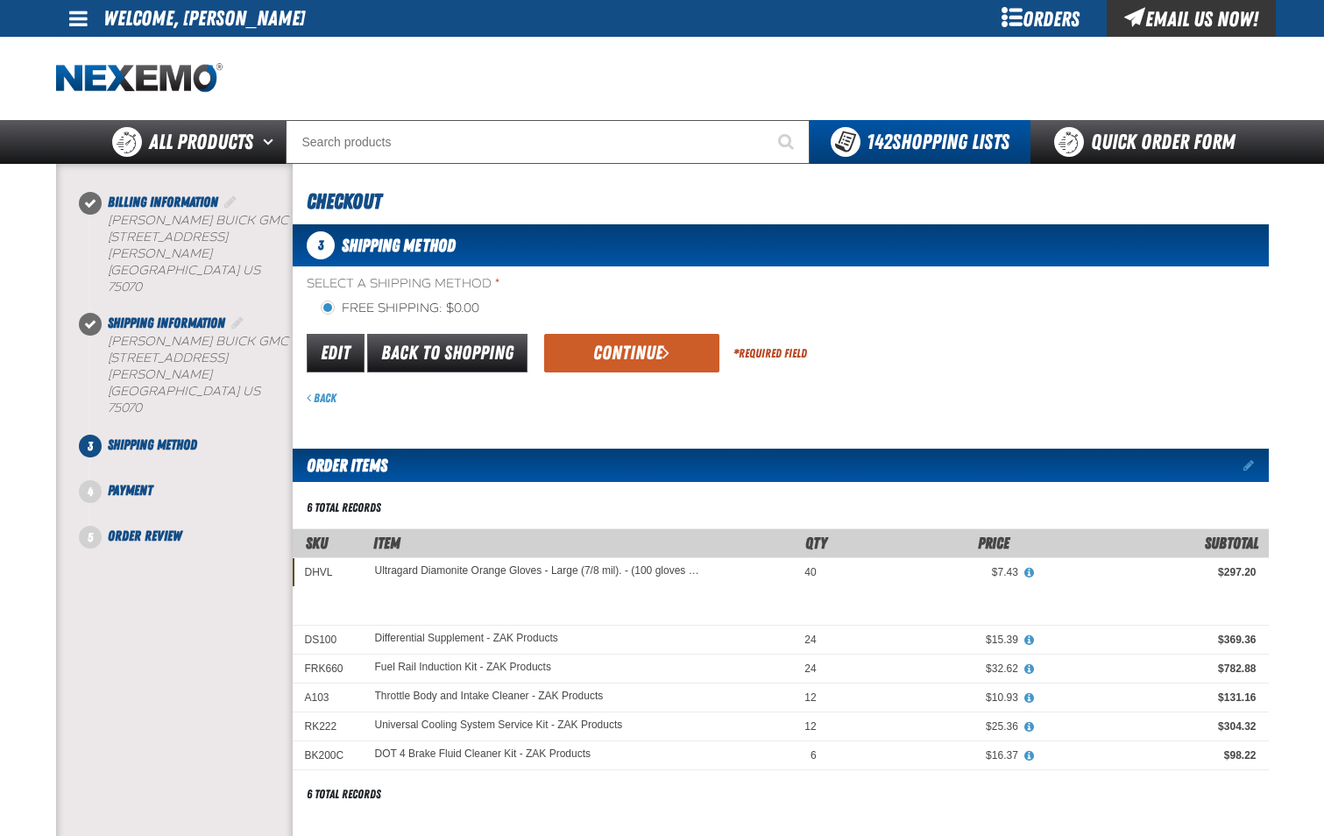
click at [632, 355] on button "Continue" at bounding box center [631, 353] width 175 height 39
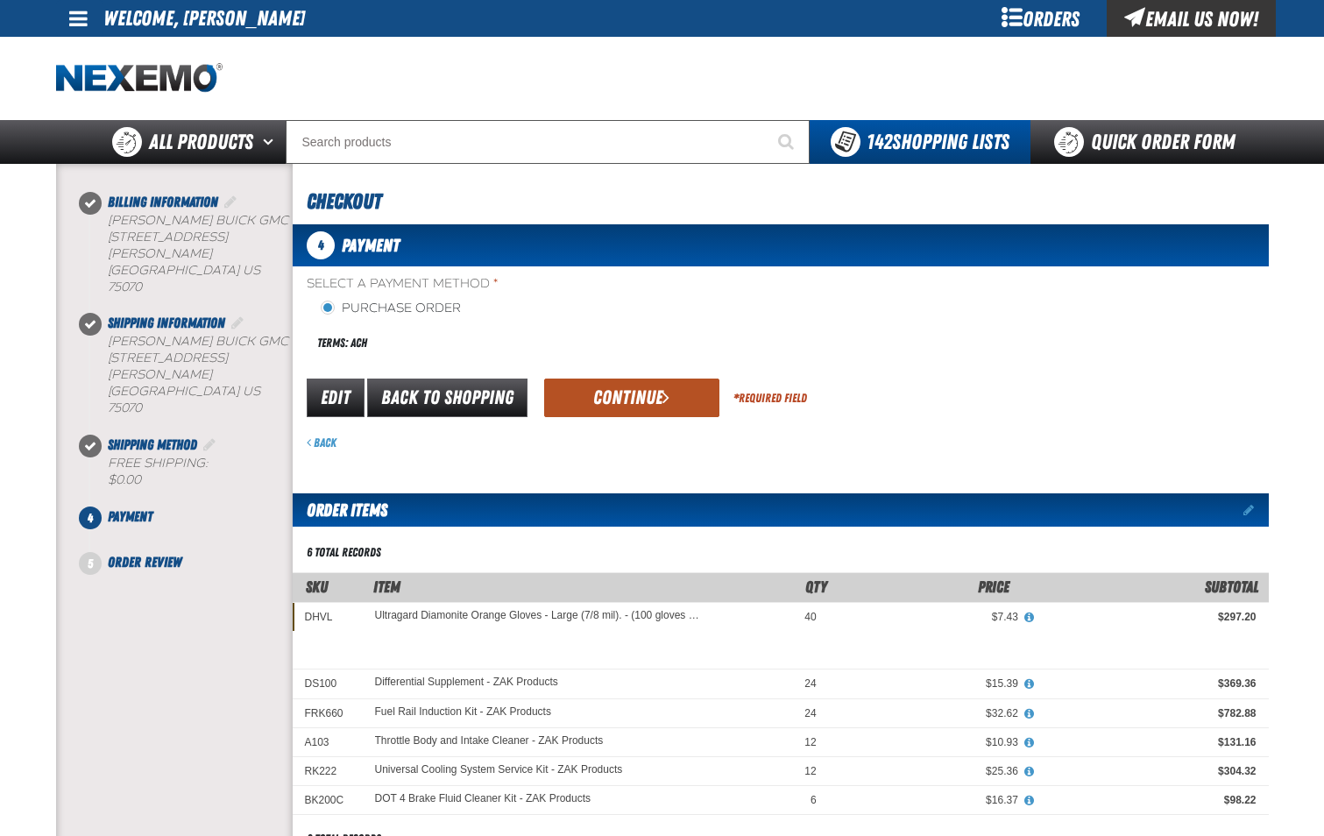
click at [609, 409] on button "Continue" at bounding box center [631, 398] width 175 height 39
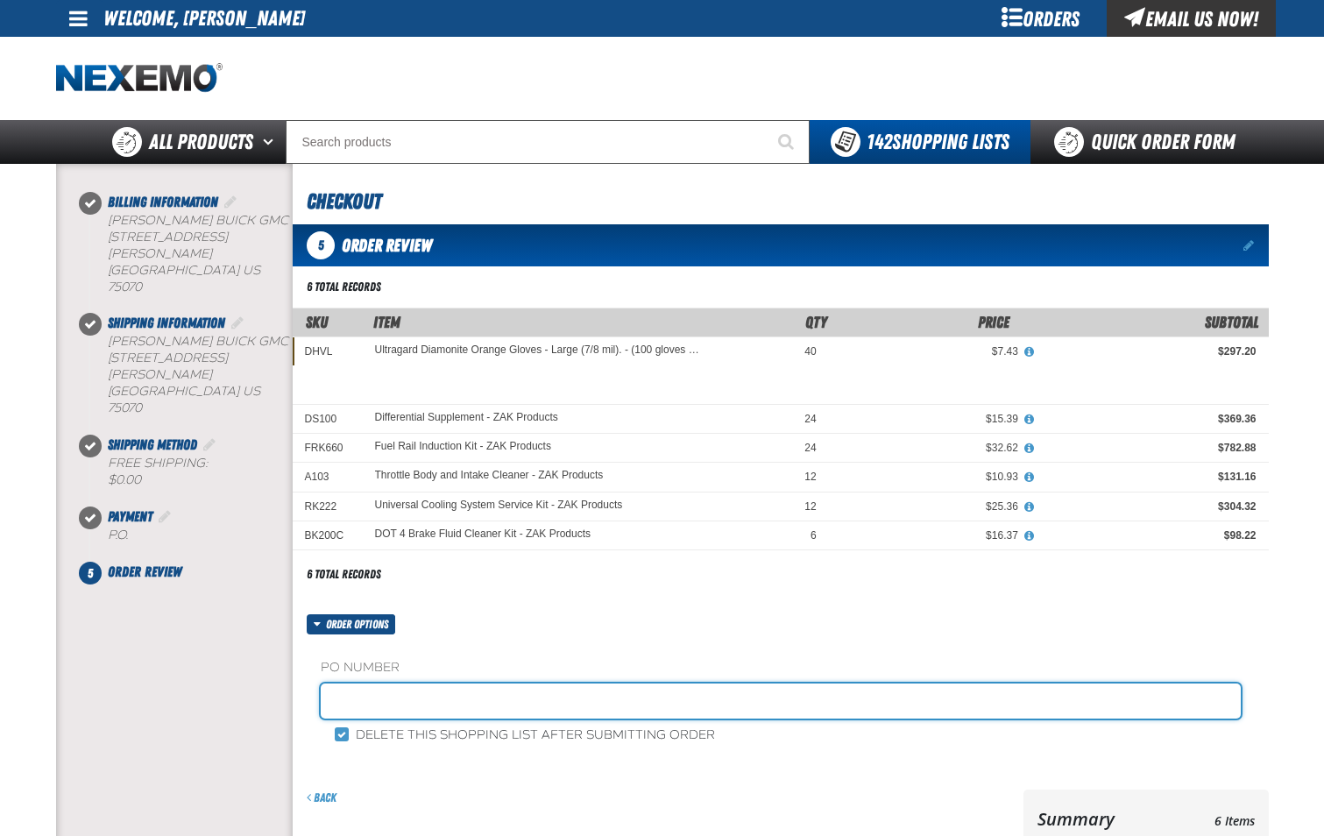
click at [478, 691] on input "text" at bounding box center [781, 701] width 920 height 35
click at [478, 705] on input "text" at bounding box center [781, 701] width 920 height 35
type input "PARTS-JL"
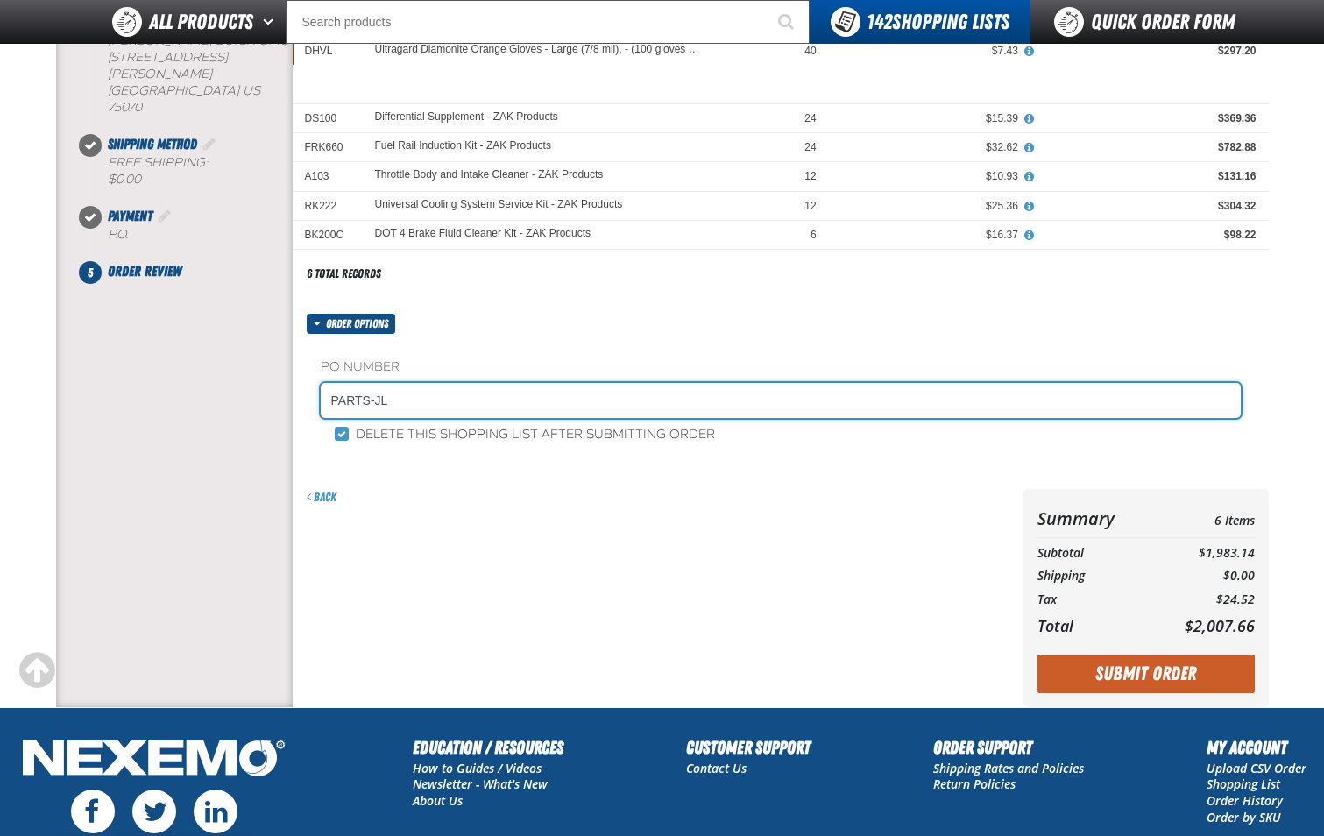
scroll to position [263, 0]
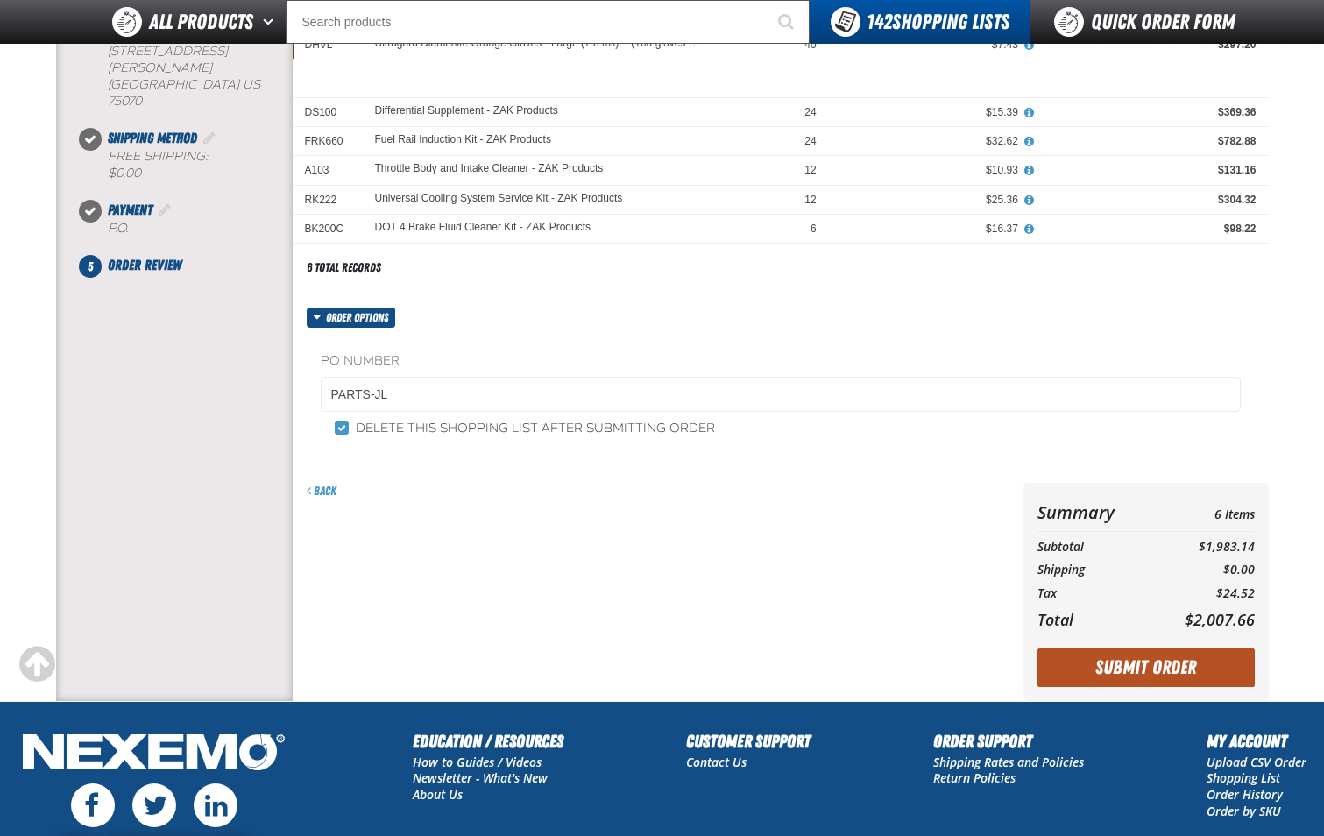
click at [1125, 671] on button "Submit Order" at bounding box center [1146, 668] width 217 height 39
